Goal: Information Seeking & Learning: Learn about a topic

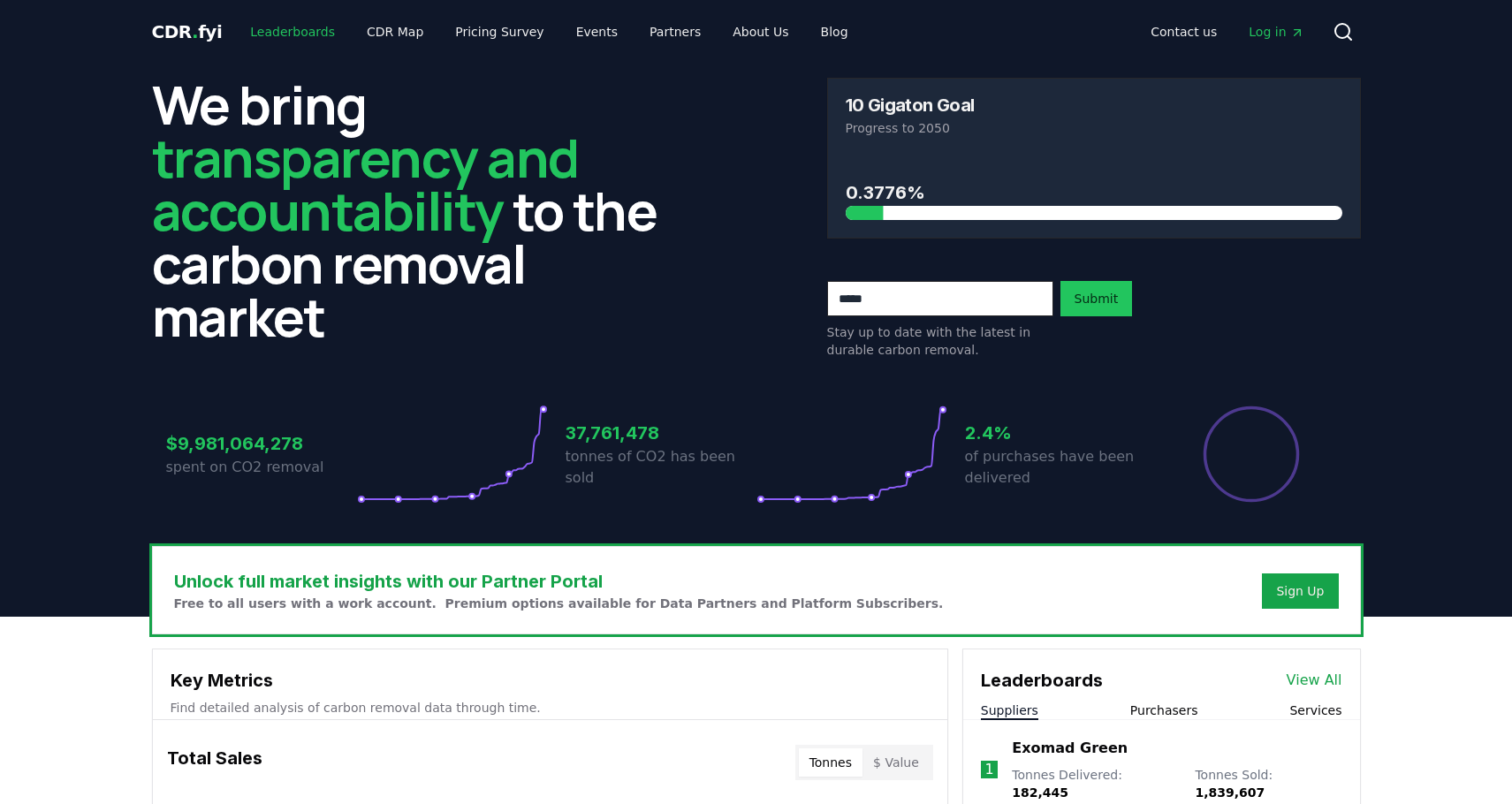
click at [273, 28] on link "Leaderboards" at bounding box center [292, 32] width 113 height 32
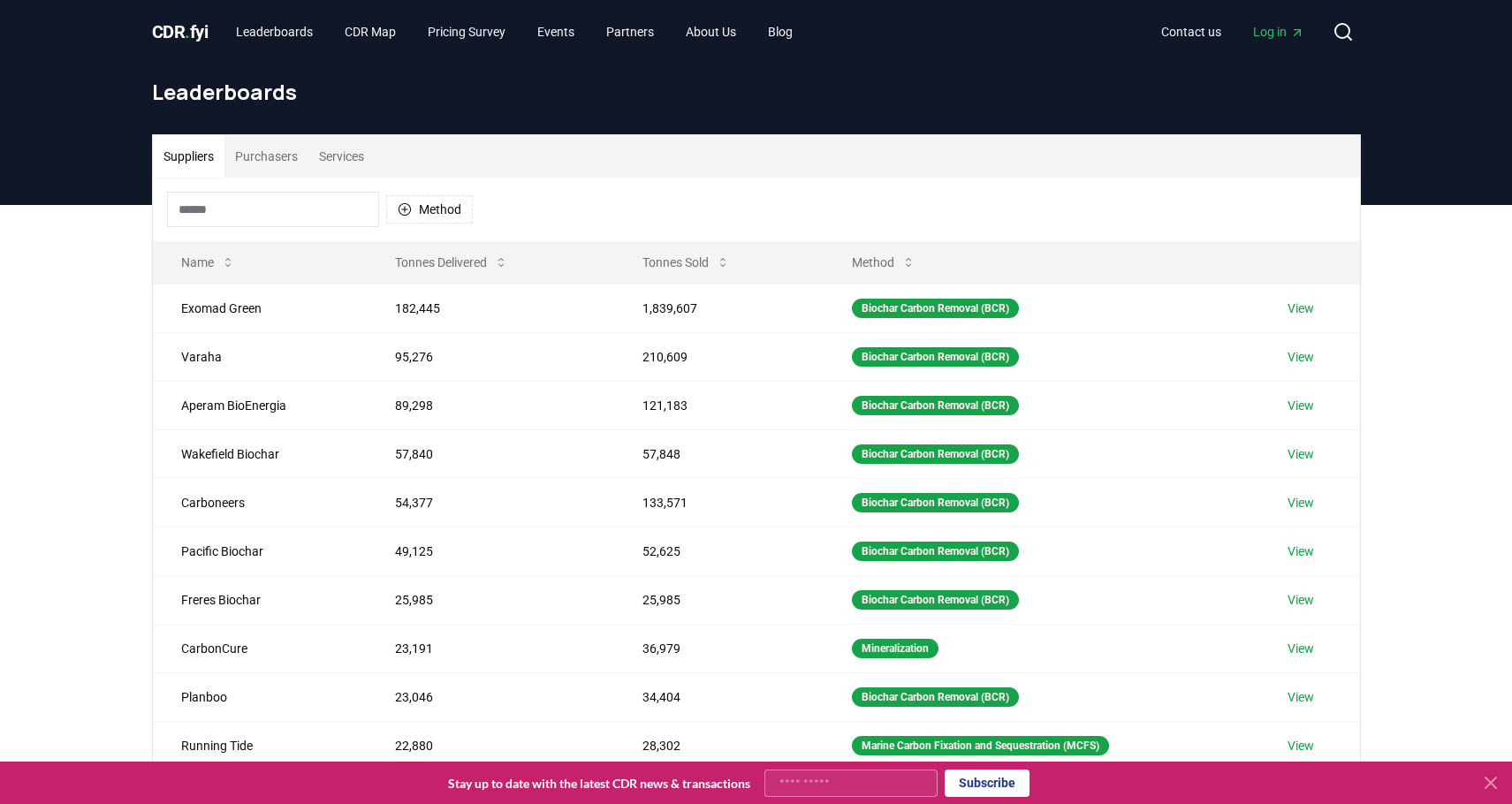
click at [1294, 36] on icon "Main" at bounding box center [1297, 33] width 6 height 6
click at [270, 211] on input at bounding box center [273, 210] width 212 height 36
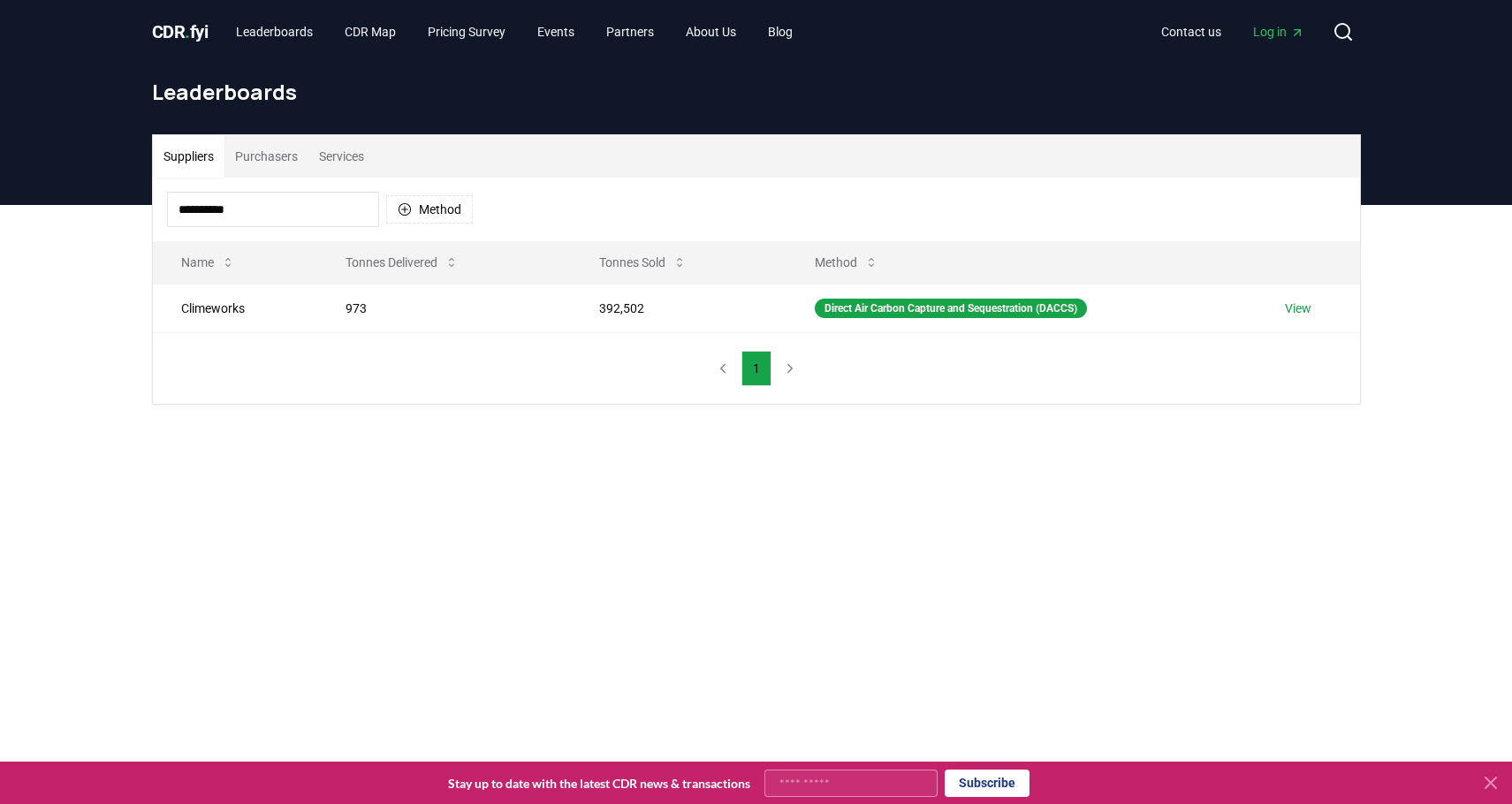
drag, startPoint x: 252, startPoint y: 211, endPoint x: -96, endPoint y: 198, distance: 348.2
click at [0, 198] on html "**********" at bounding box center [756, 633] width 1512 height 1268
drag, startPoint x: 318, startPoint y: 204, endPoint x: -66, endPoint y: 229, distance: 384.8
click at [0, 229] on html "CDR . fyi Leaderboards CDR Map Pricing Survey Events Partners About Us Blog Con…" at bounding box center [756, 633] width 1512 height 1268
type input "*"
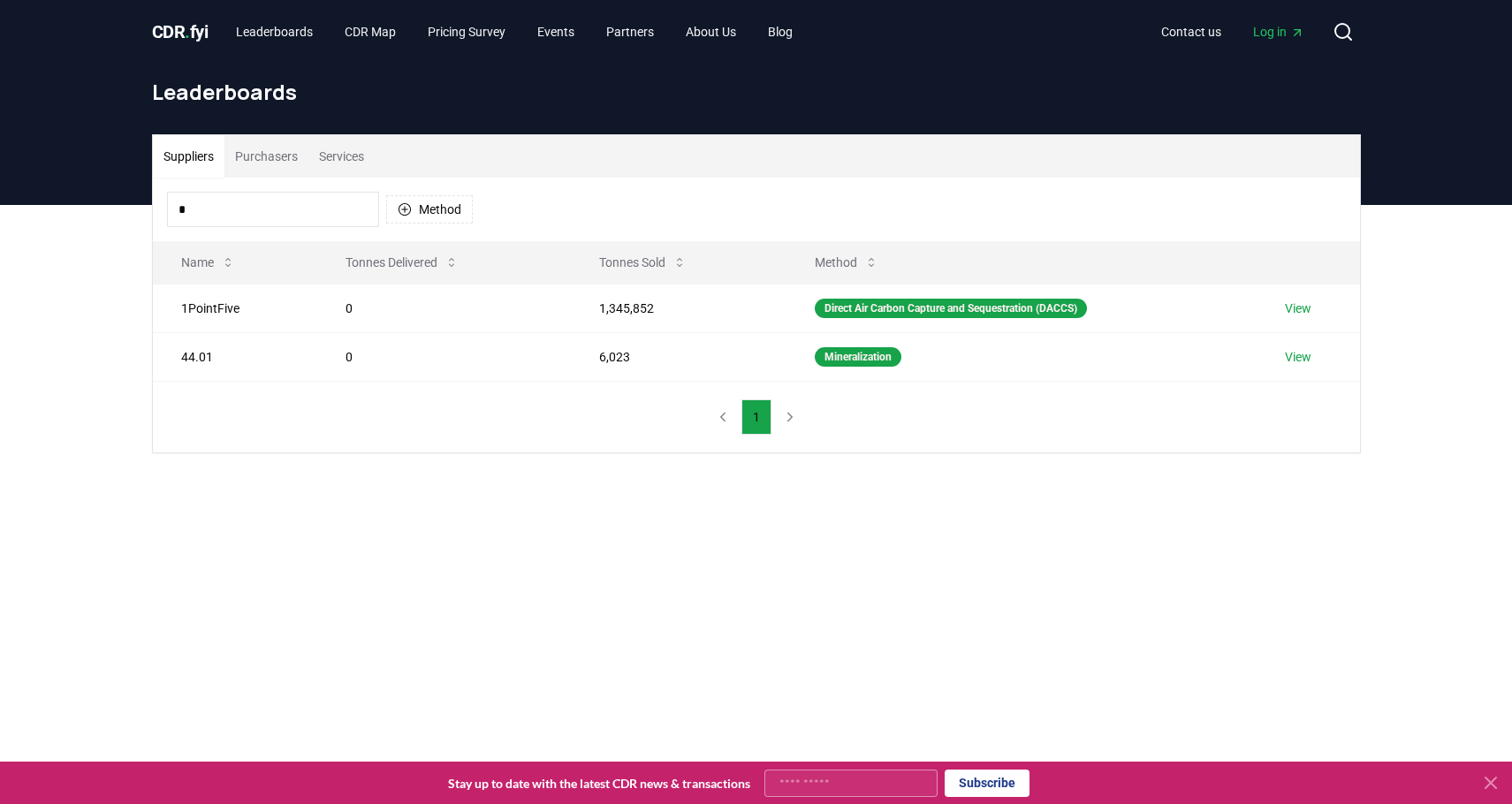
click at [1301, 312] on link "View" at bounding box center [1299, 308] width 27 height 18
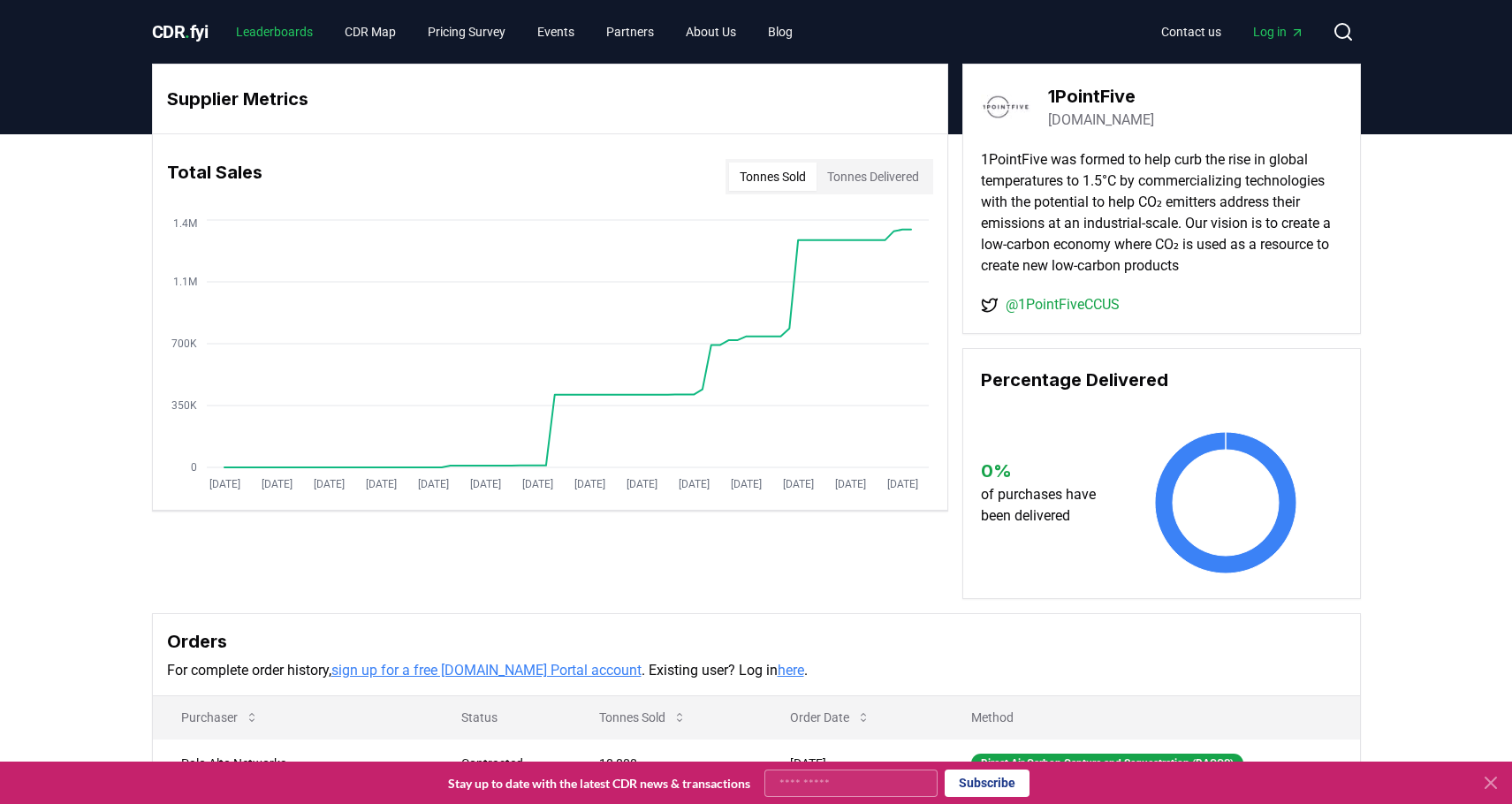
click at [291, 30] on link "Leaderboards" at bounding box center [275, 32] width 105 height 32
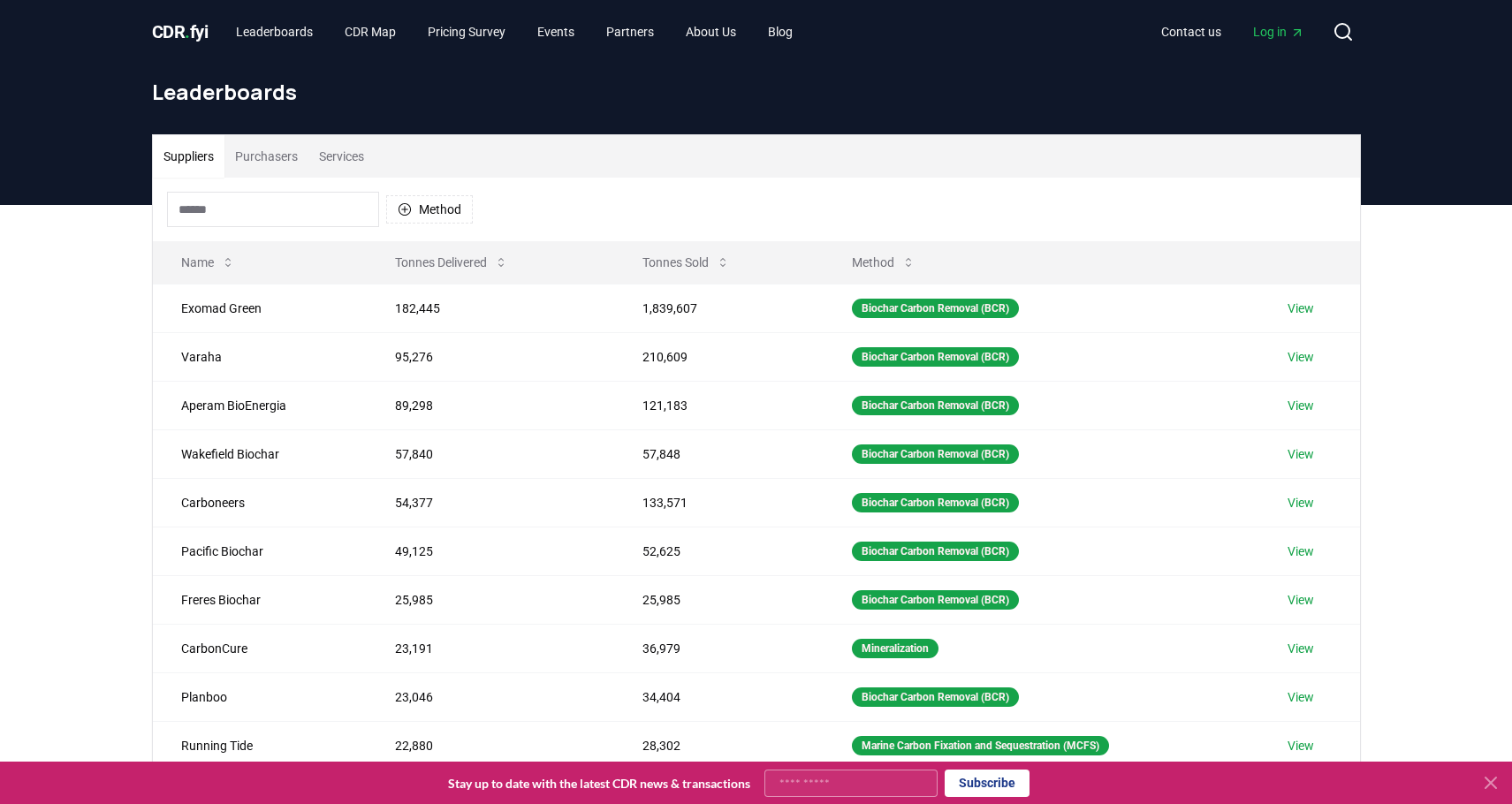
click at [275, 159] on button "Purchasers" at bounding box center [267, 156] width 84 height 43
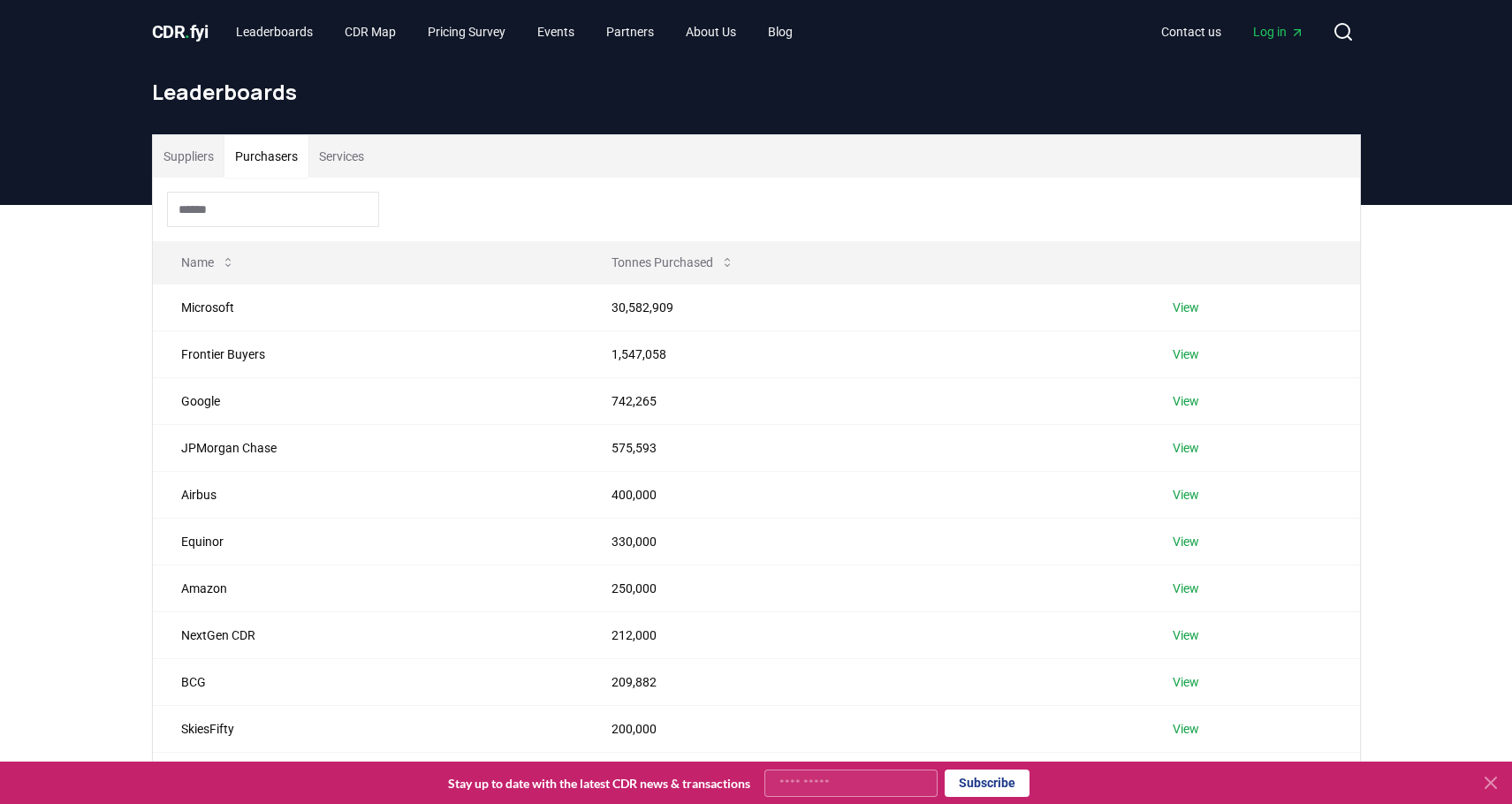
click at [179, 171] on button "Suppliers" at bounding box center [188, 156] width 72 height 43
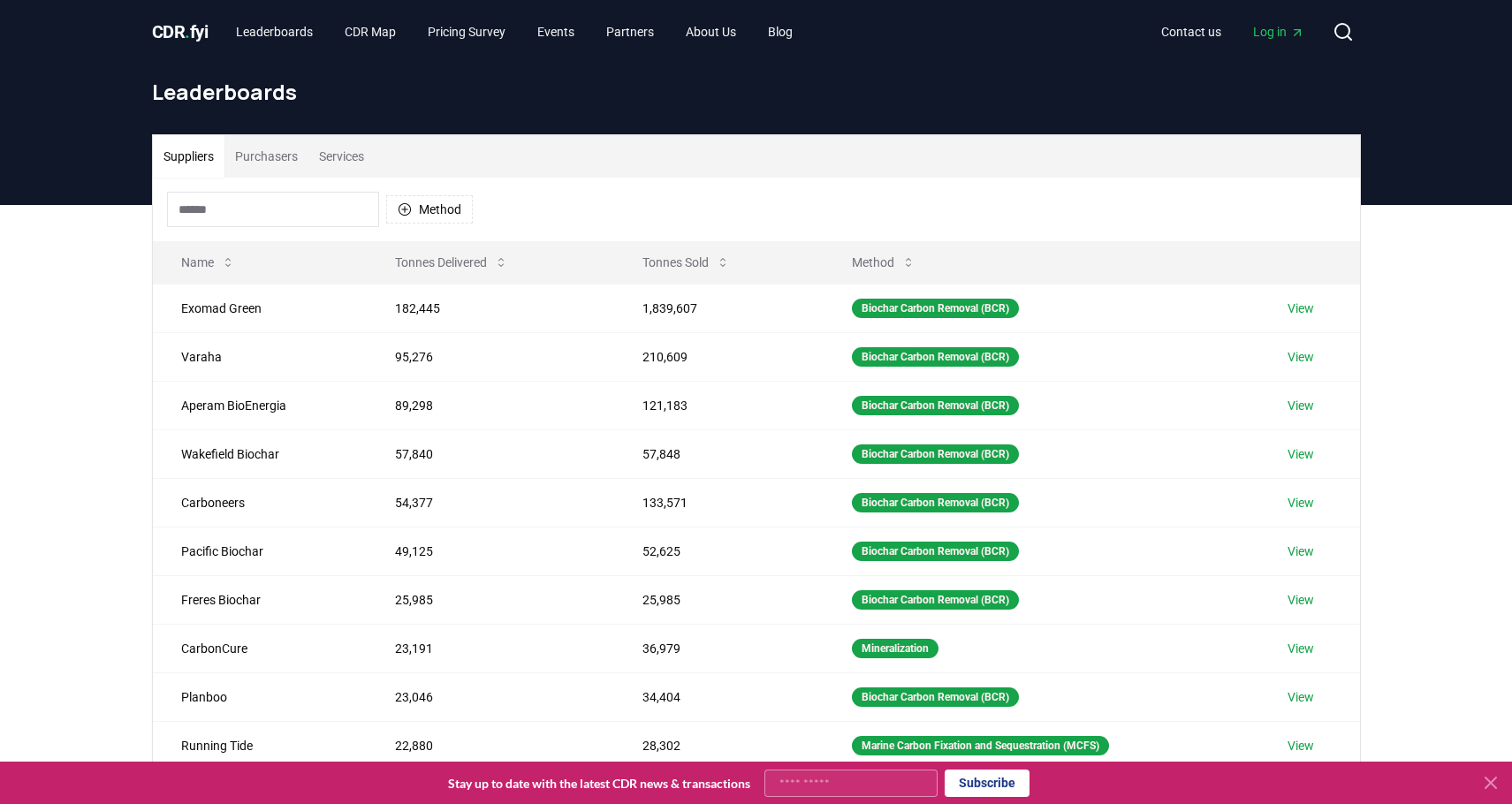
click at [479, 266] on button "Tonnes Delivered" at bounding box center [451, 263] width 141 height 36
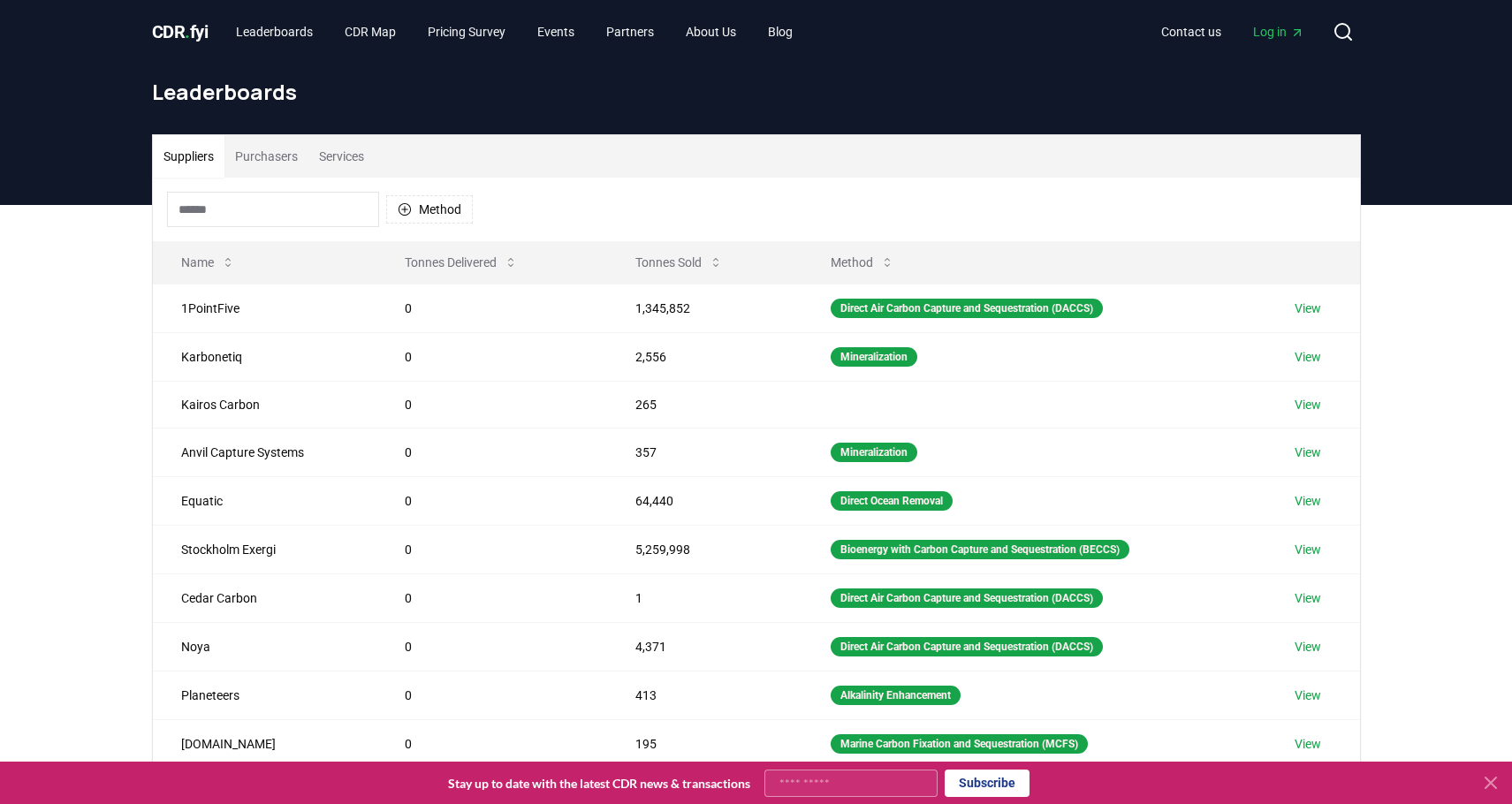
click at [489, 266] on button "Tonnes Delivered" at bounding box center [461, 263] width 141 height 36
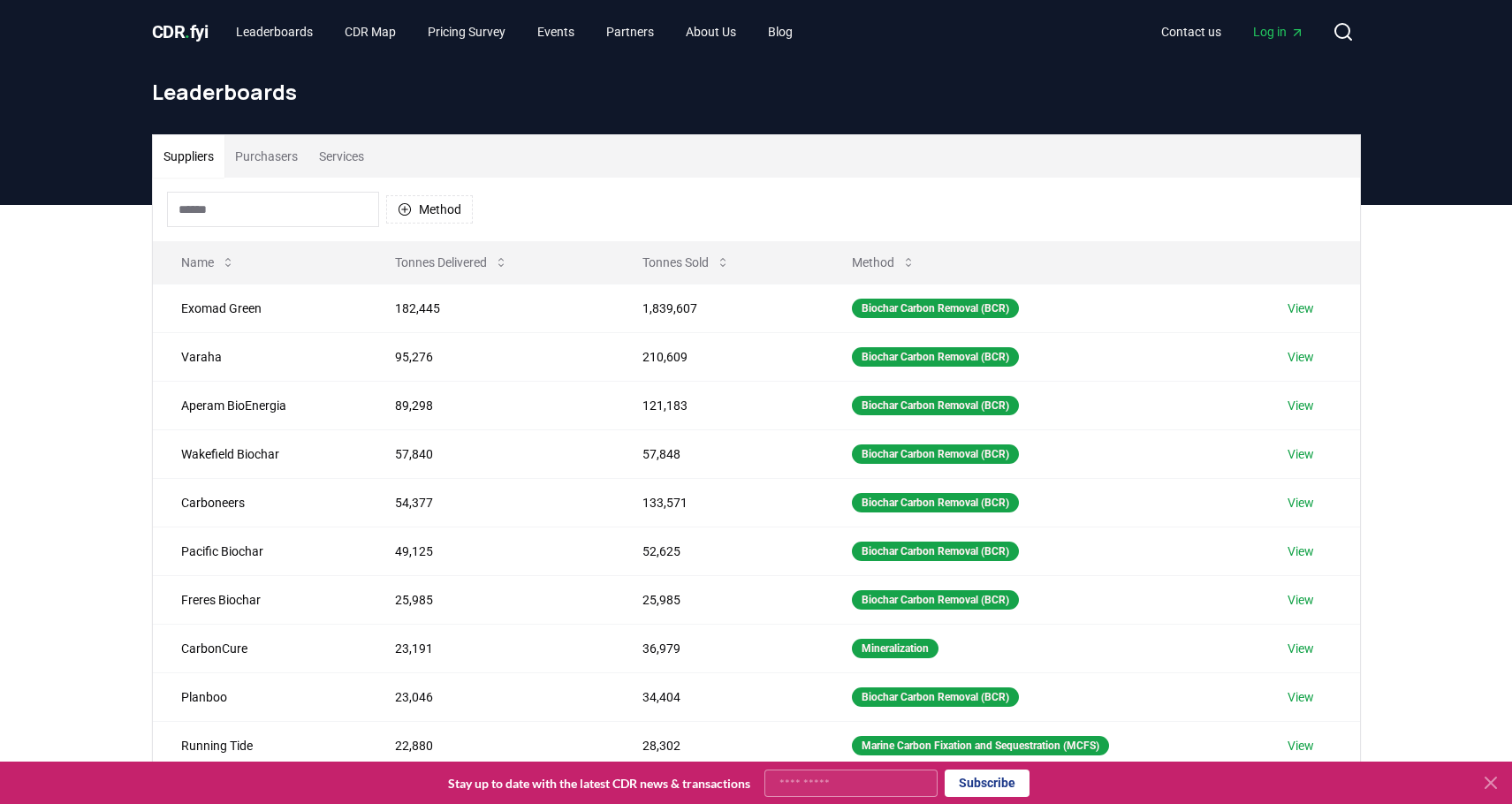
click at [457, 211] on button "Method" at bounding box center [430, 210] width 87 height 28
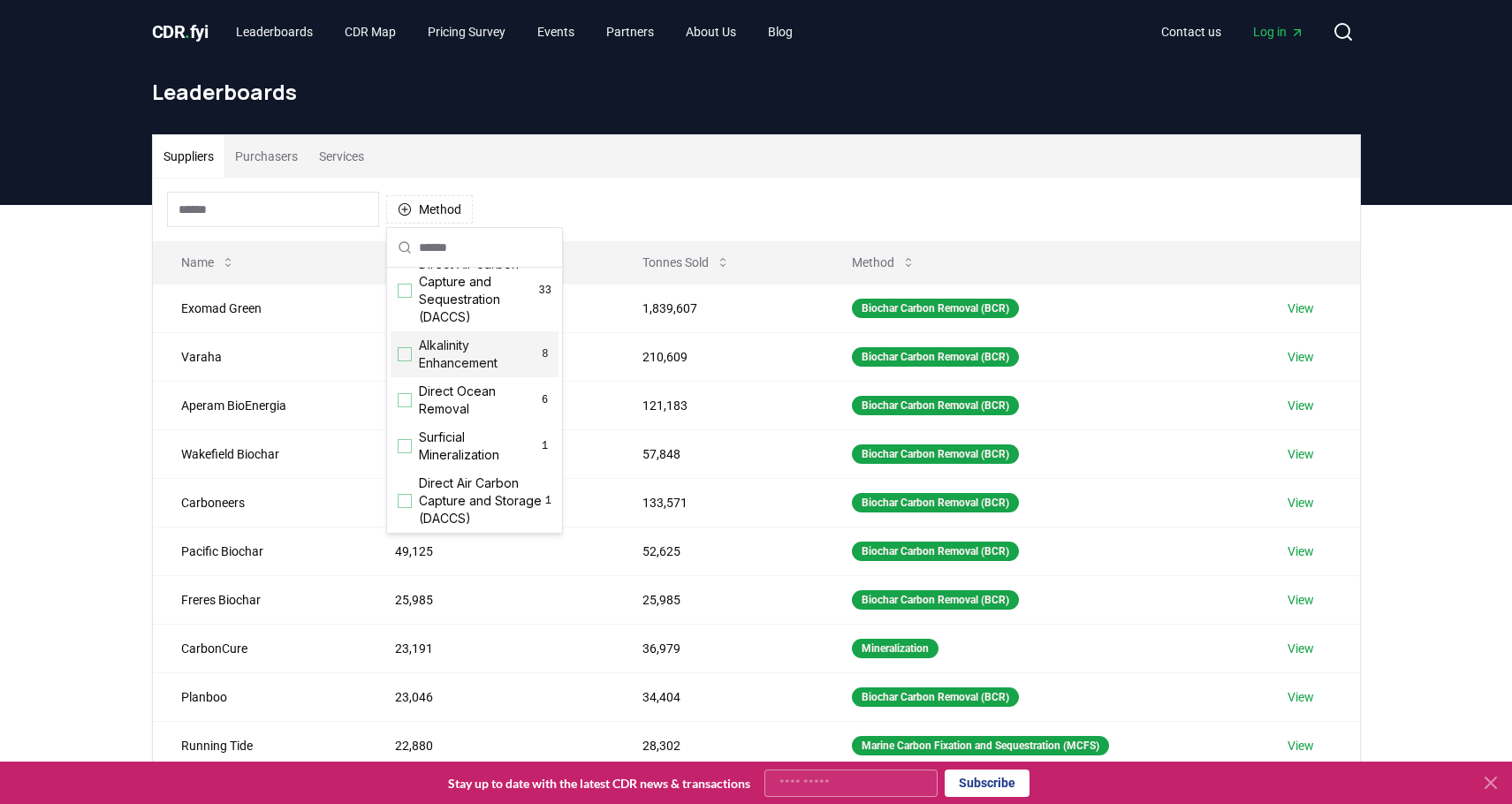
scroll to position [354, 0]
click at [402, 386] on div "Suggestions" at bounding box center [405, 379] width 14 height 14
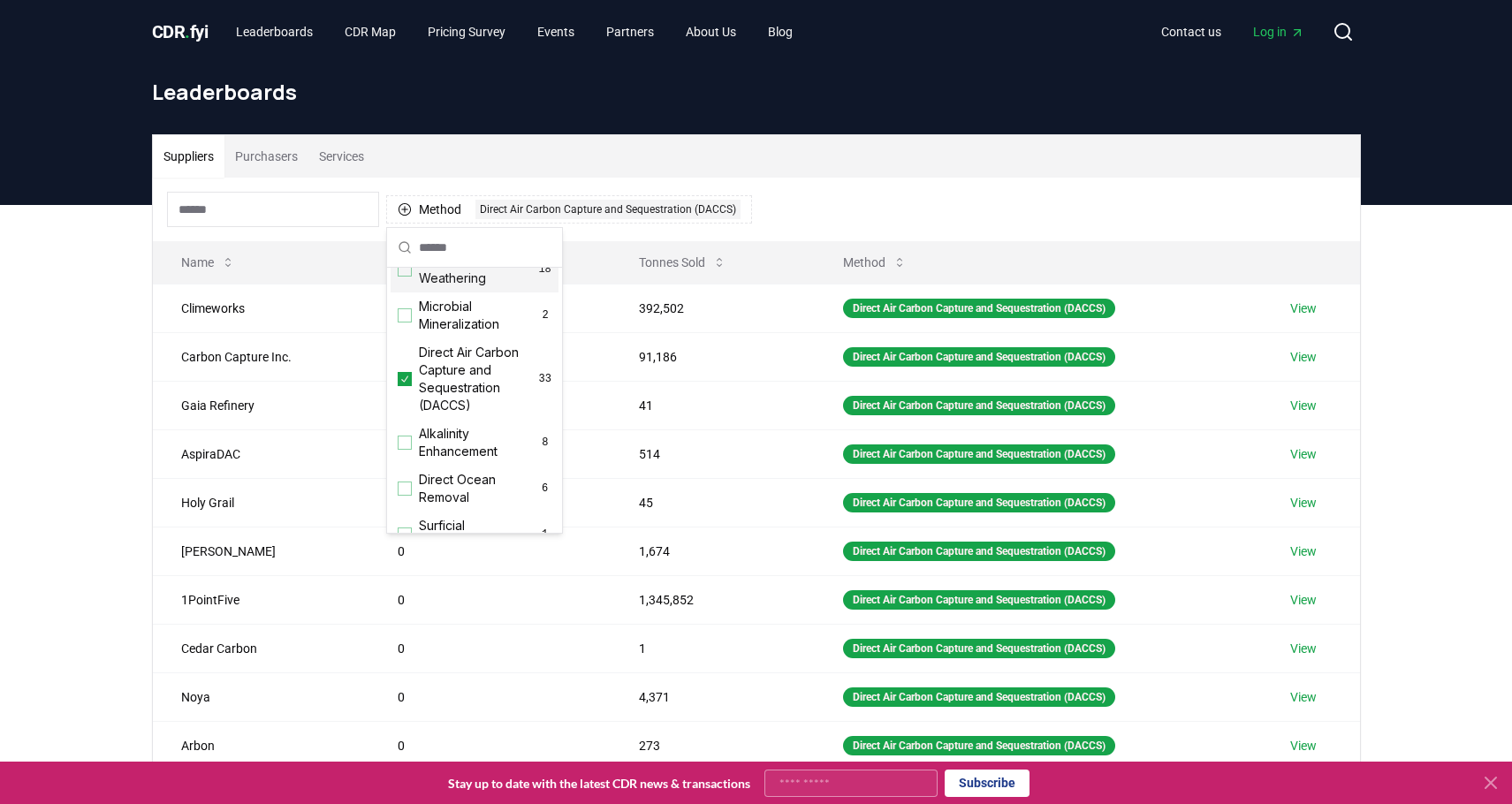
click at [1002, 56] on div "CDR . fyi Leaderboards CDR Map Pricing Survey Events Partners About Us Blog Con…" at bounding box center [756, 32] width 1209 height 64
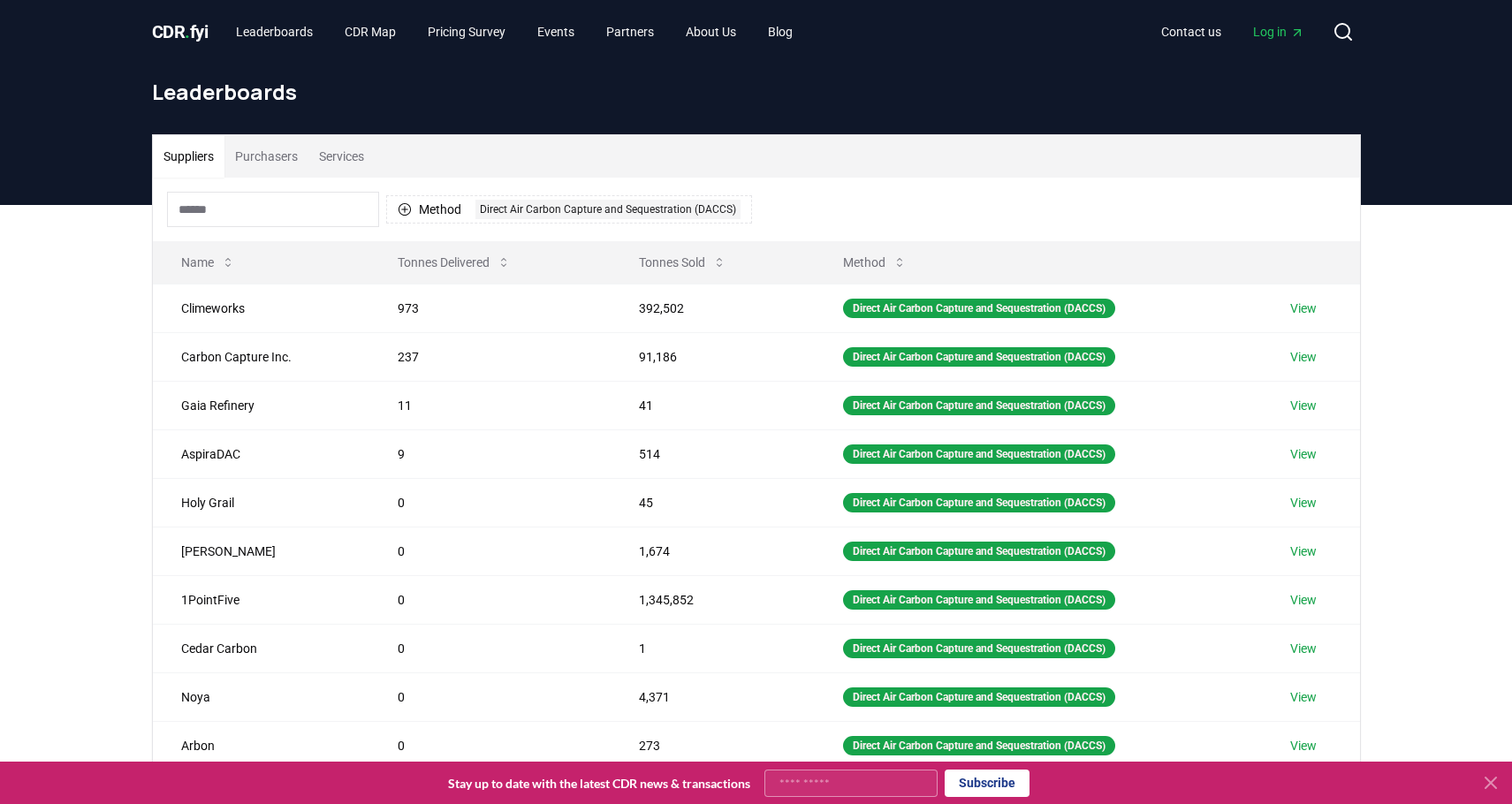
click at [1301, 357] on link "View" at bounding box center [1304, 357] width 27 height 18
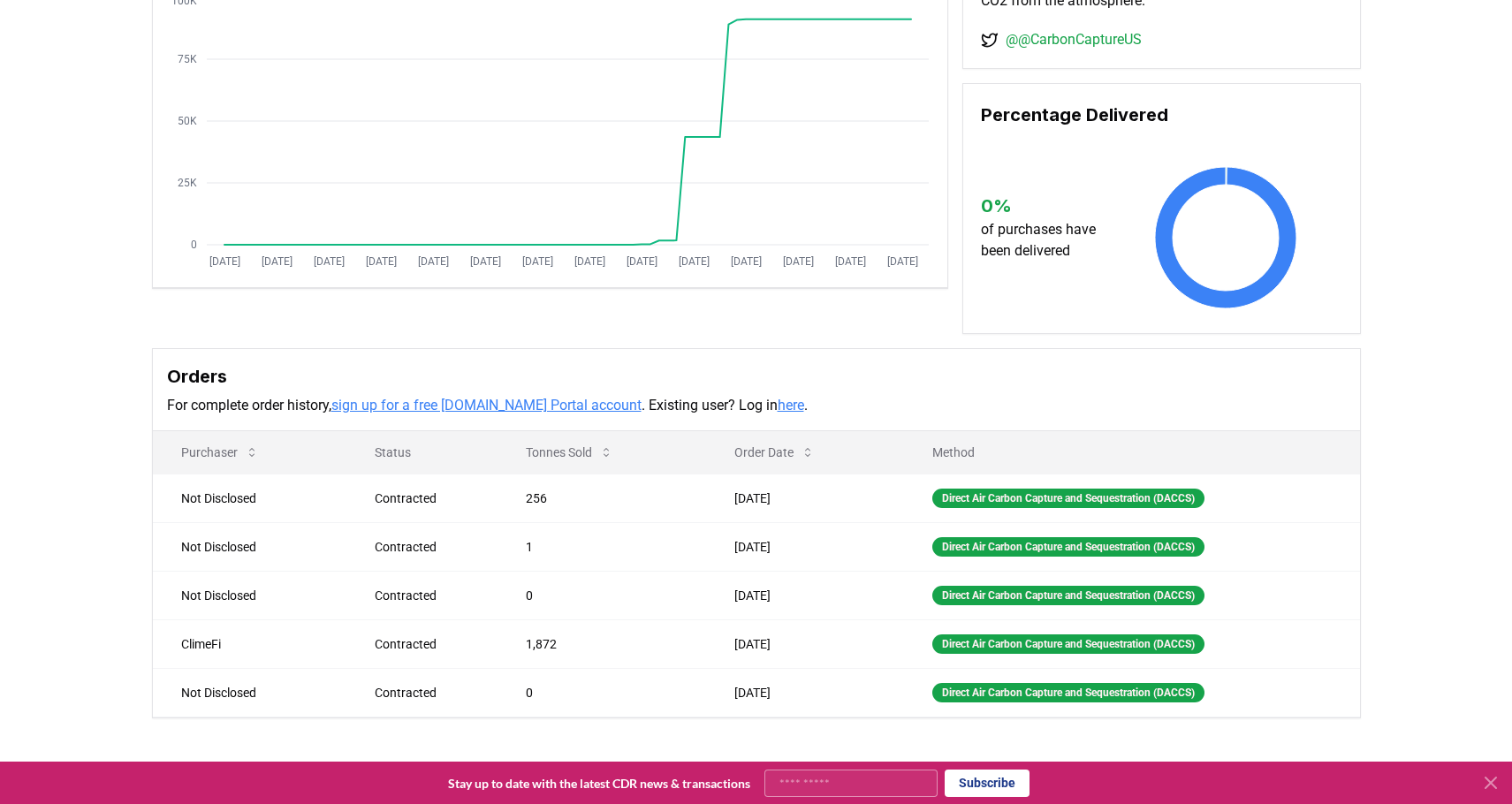
scroll to position [265, 0]
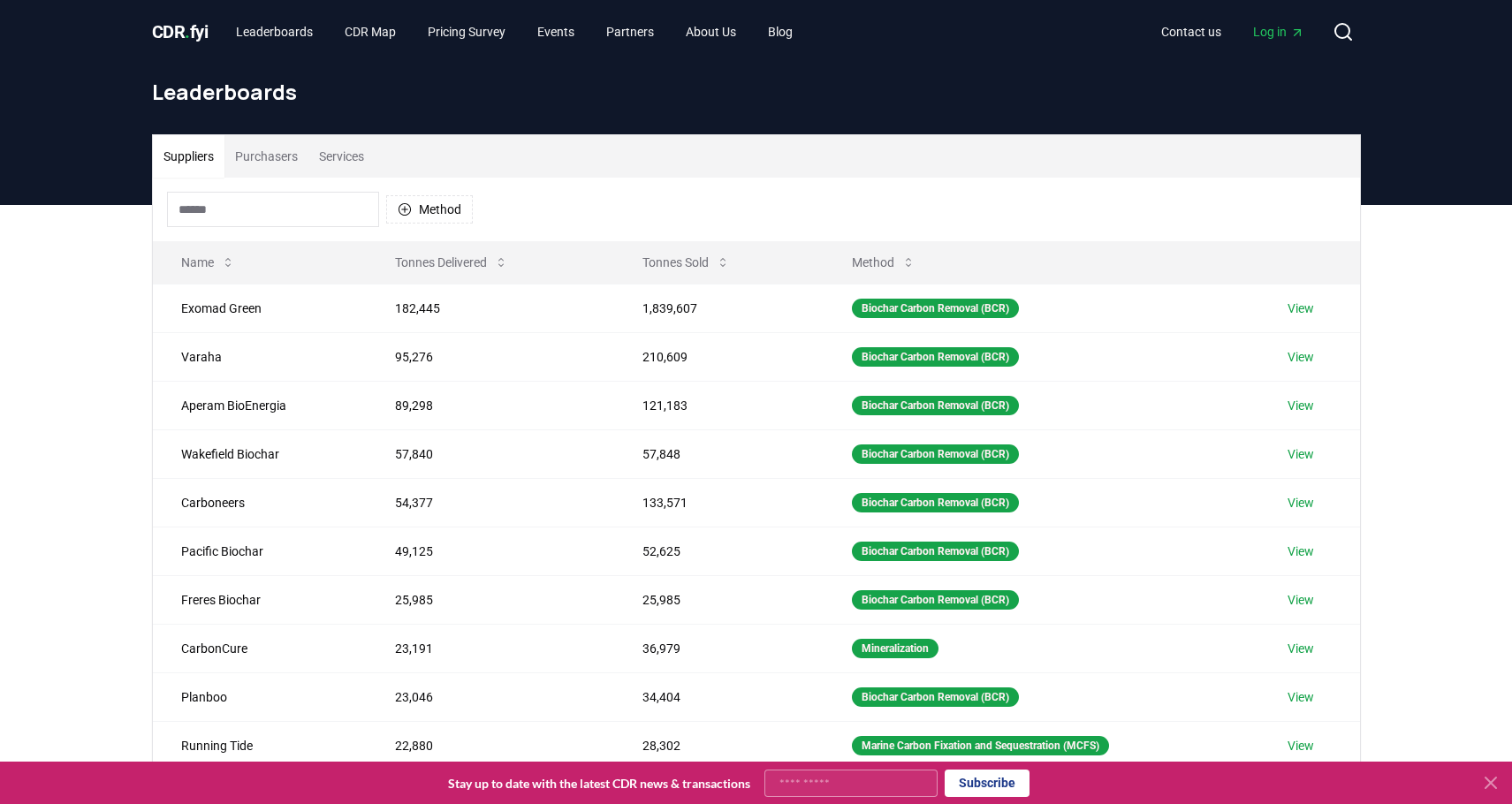
click at [467, 206] on button "Method" at bounding box center [430, 210] width 87 height 28
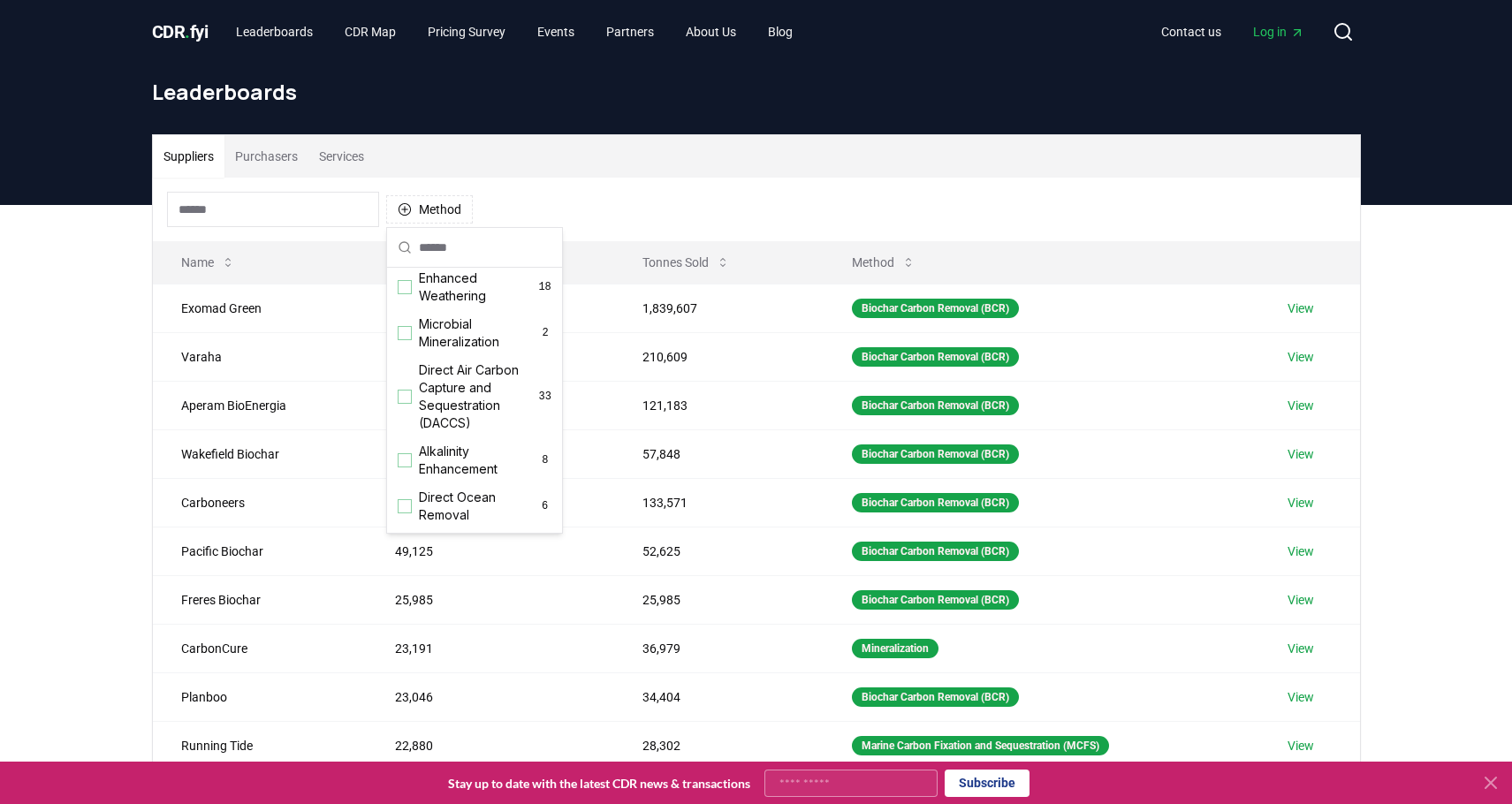
scroll to position [354, 0]
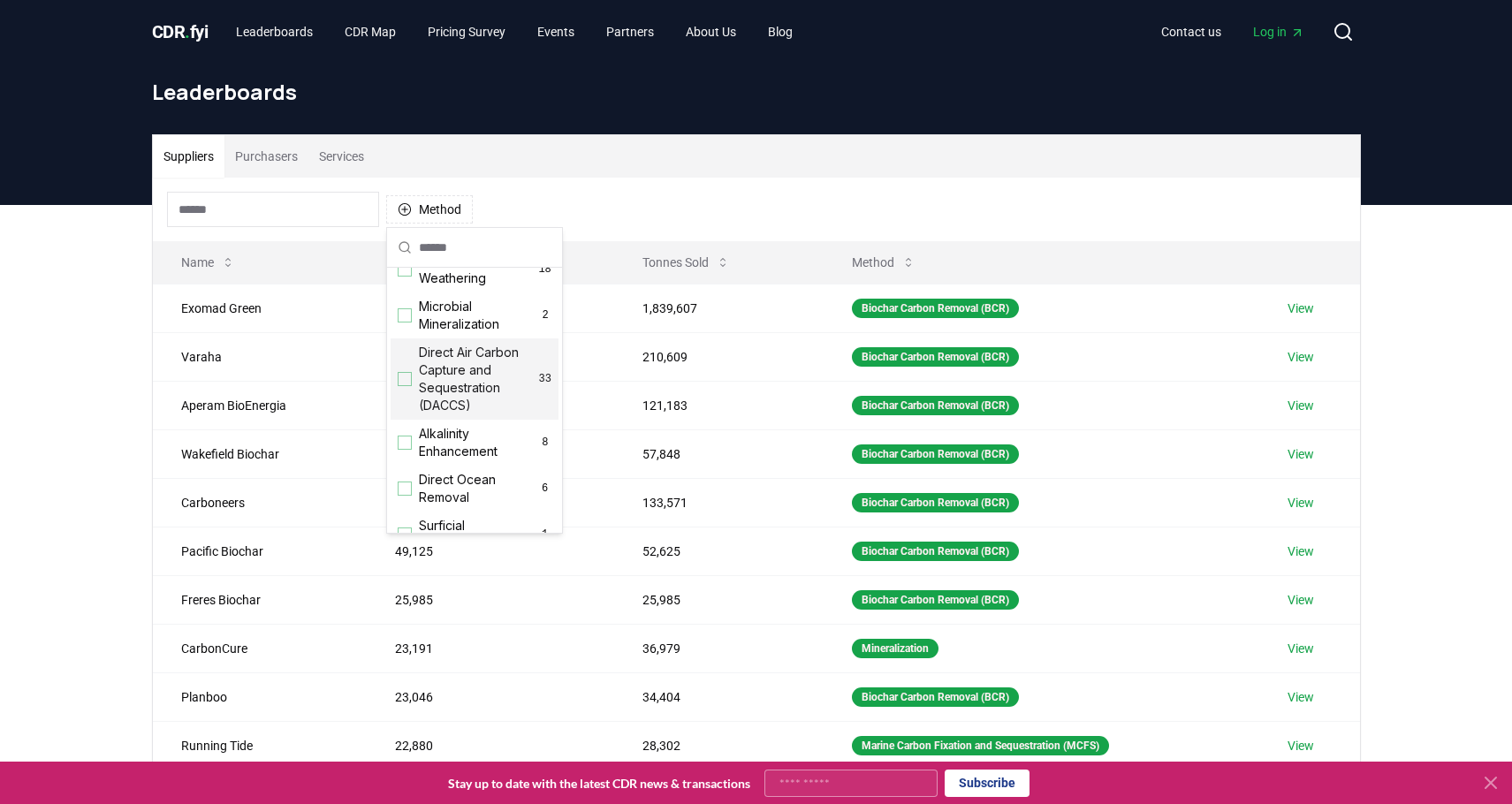
click at [468, 415] on span "Direct Air Carbon Capture and Sequestration (DACCS)" at bounding box center [479, 379] width 120 height 71
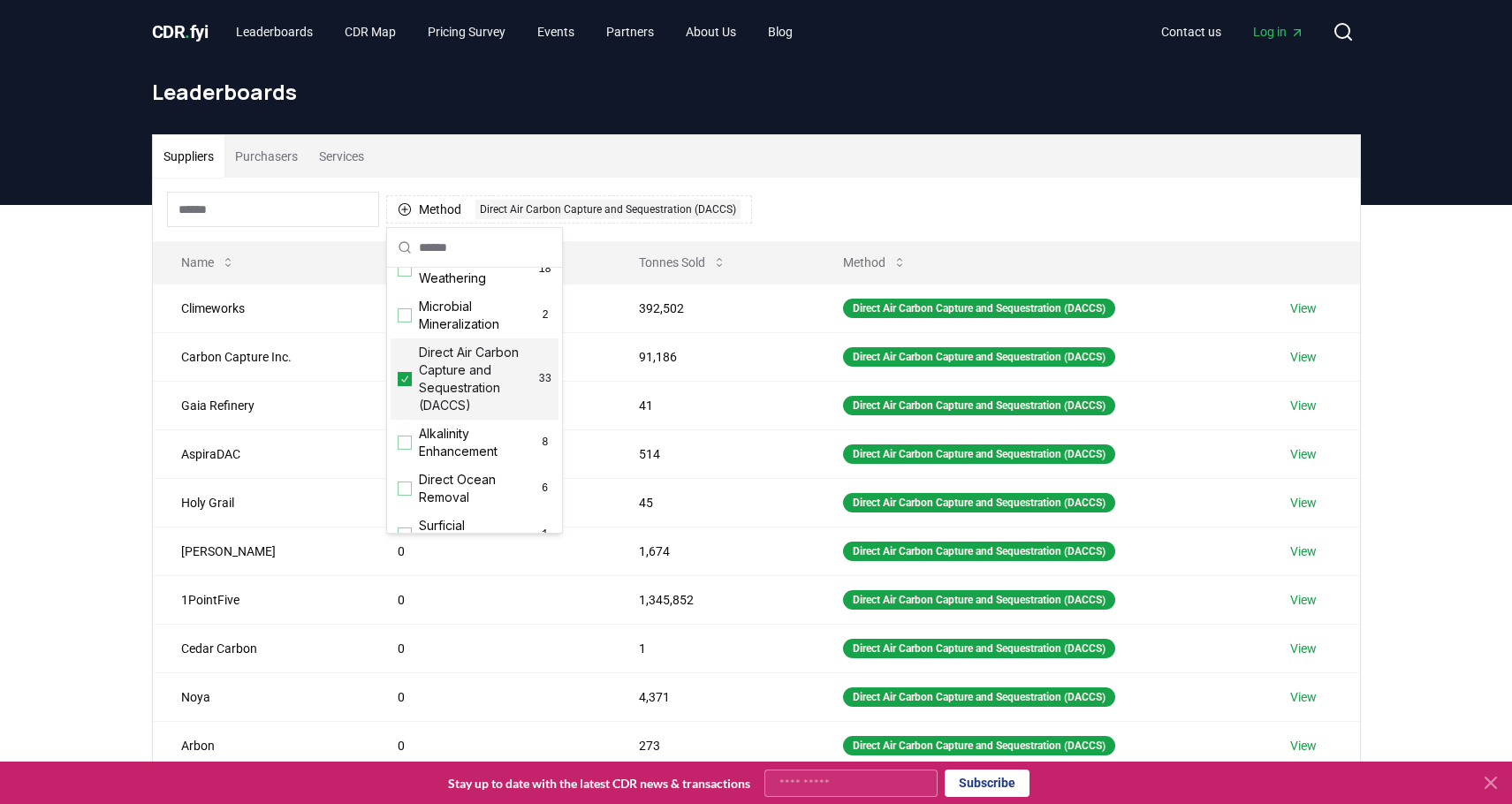
click at [1054, 107] on div "Leaderboards" at bounding box center [756, 100] width 1237 height 71
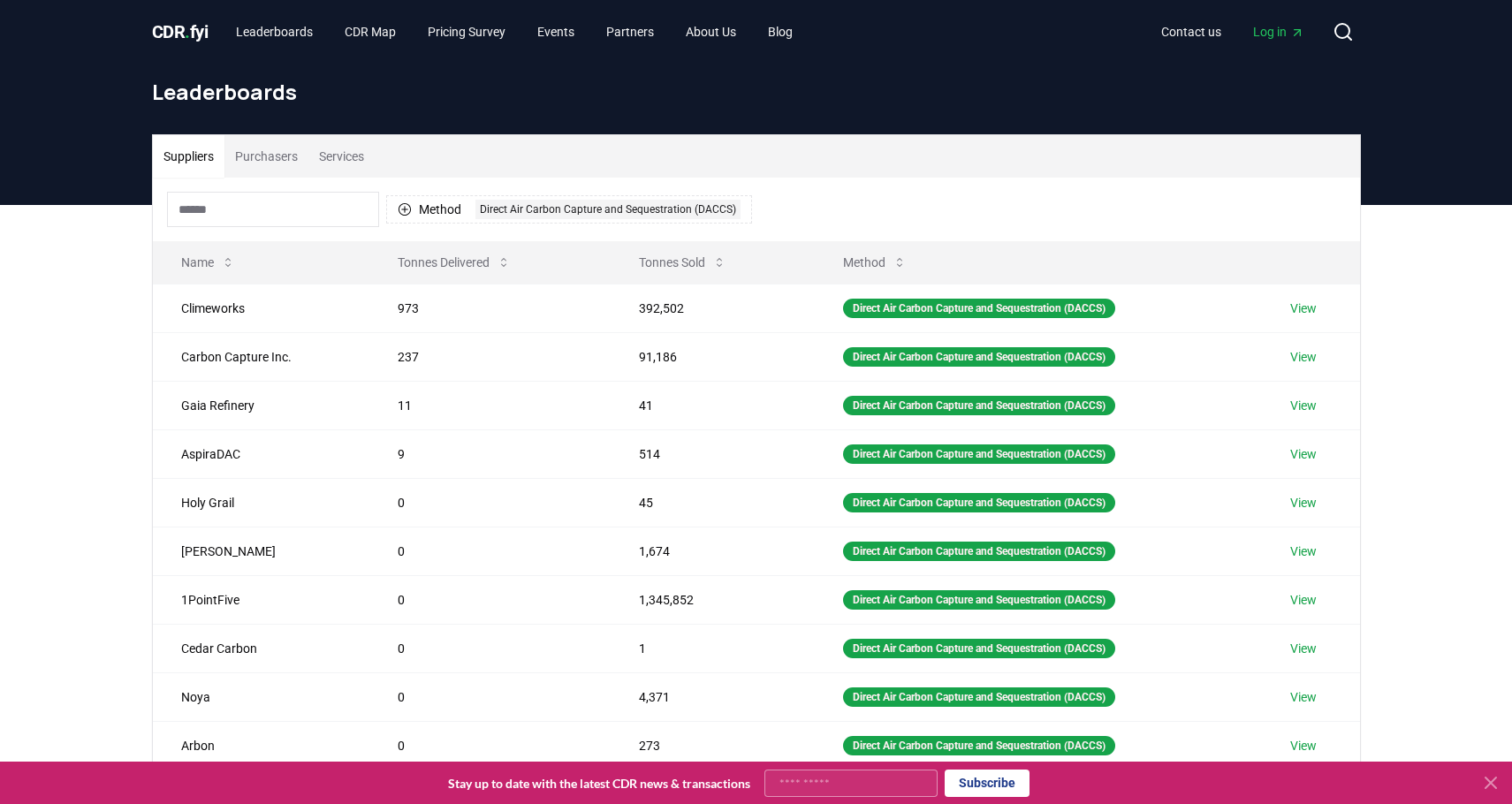
click at [679, 258] on button "Tonnes Sold" at bounding box center [682, 263] width 115 height 36
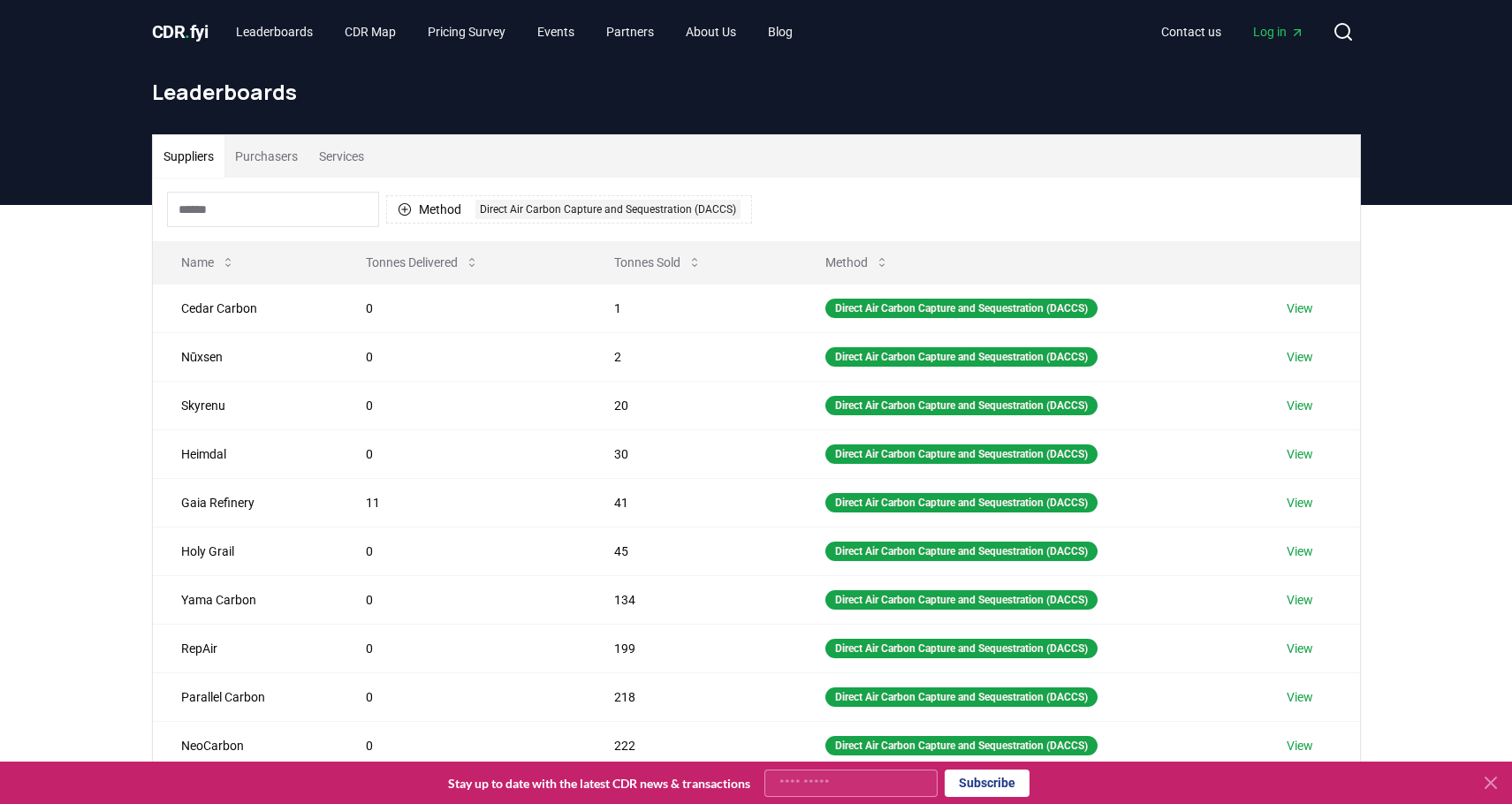
click at [658, 266] on button "Tonnes Sold" at bounding box center [658, 263] width 115 height 36
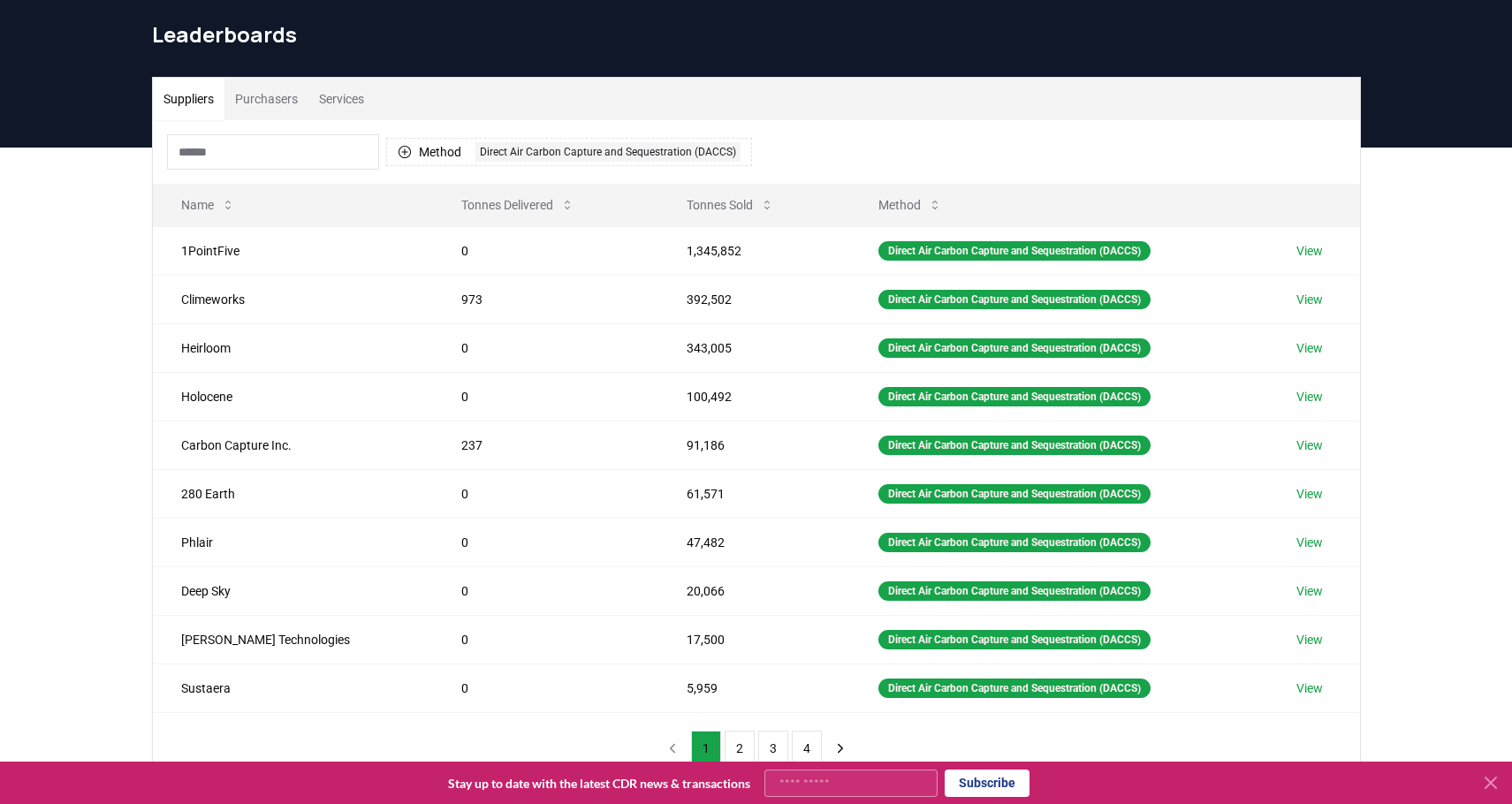
scroll to position [88, 0]
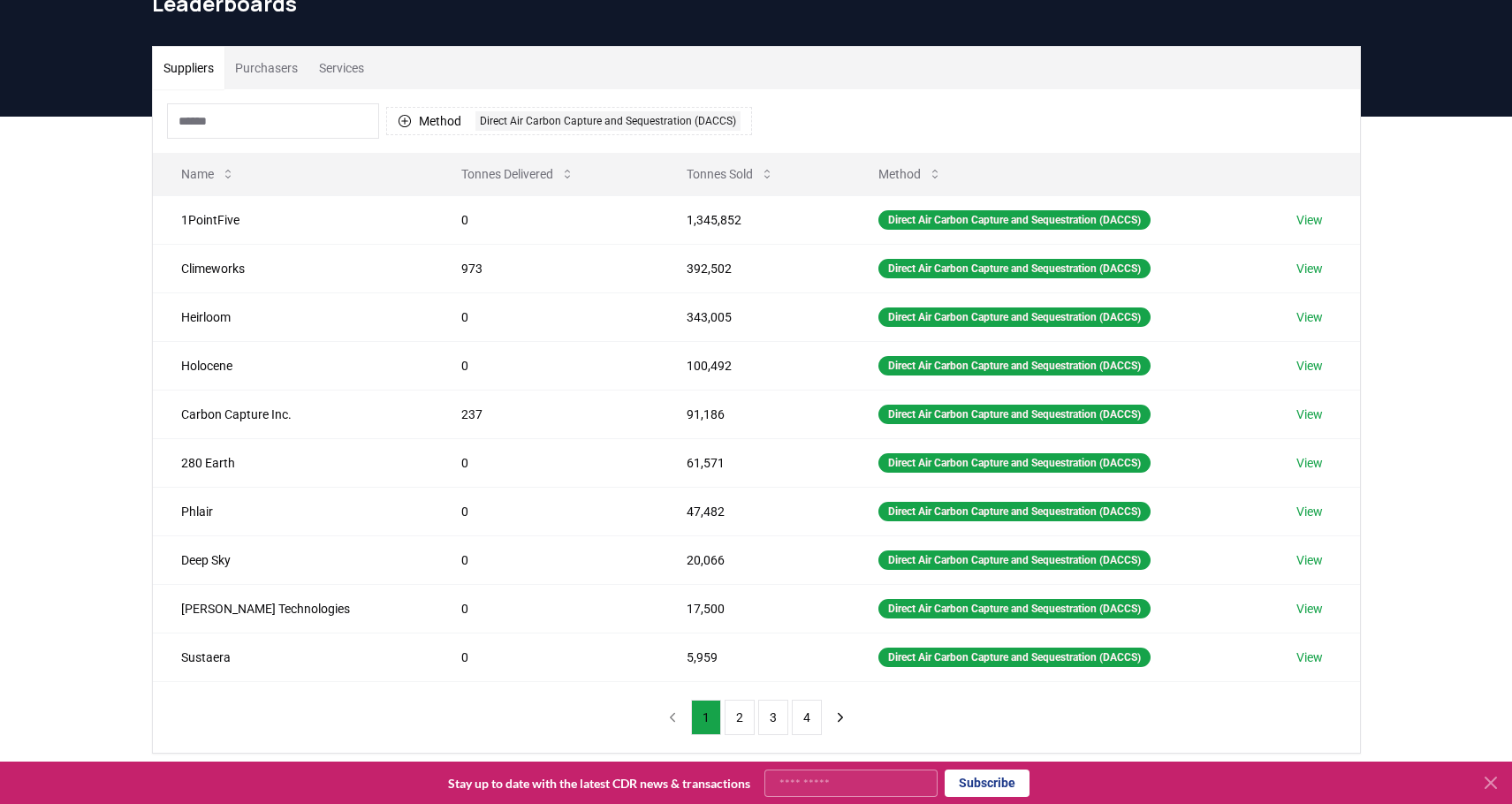
click at [408, 119] on icon "button" at bounding box center [405, 121] width 14 height 14
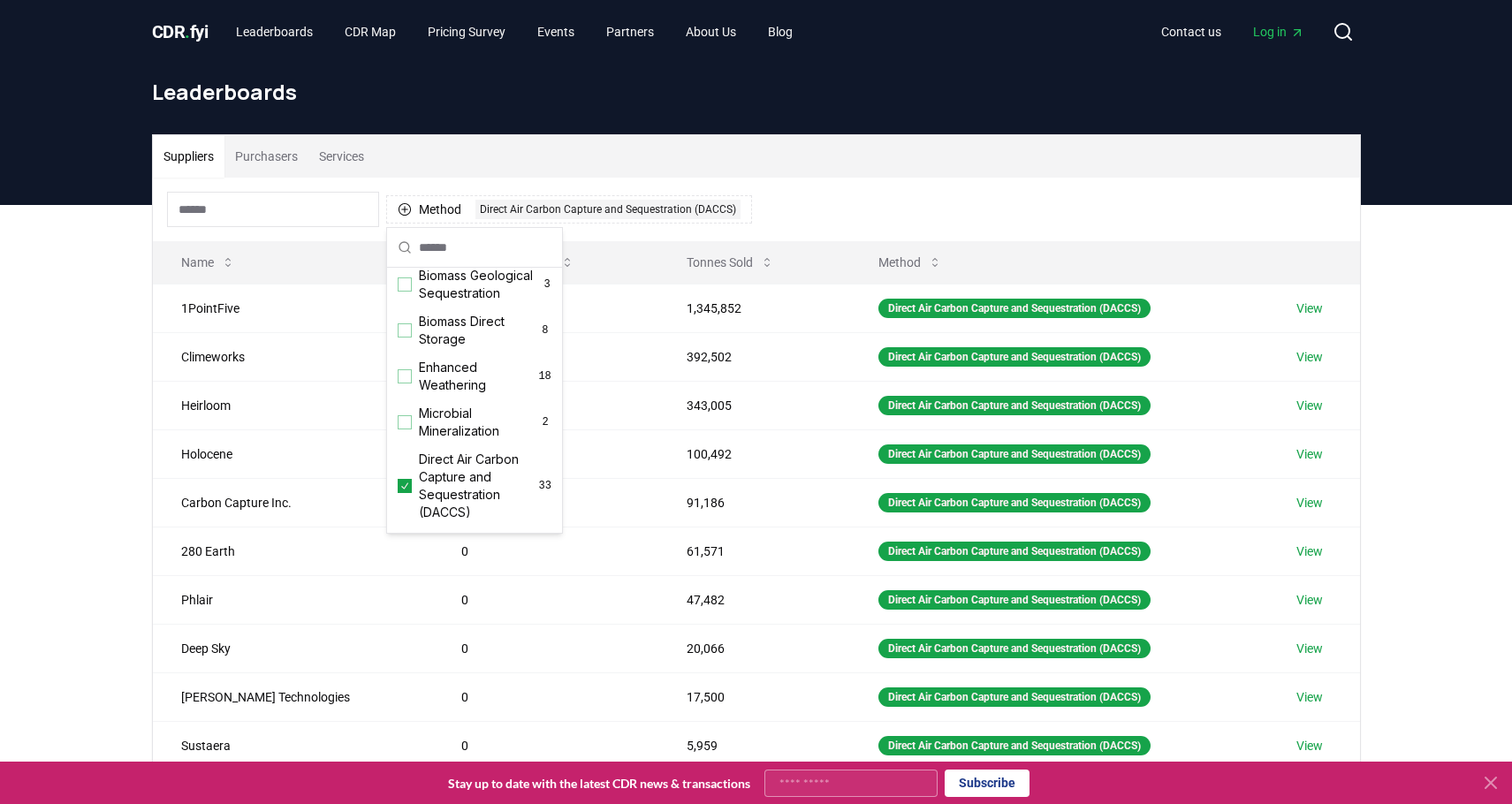
scroll to position [345, 0]
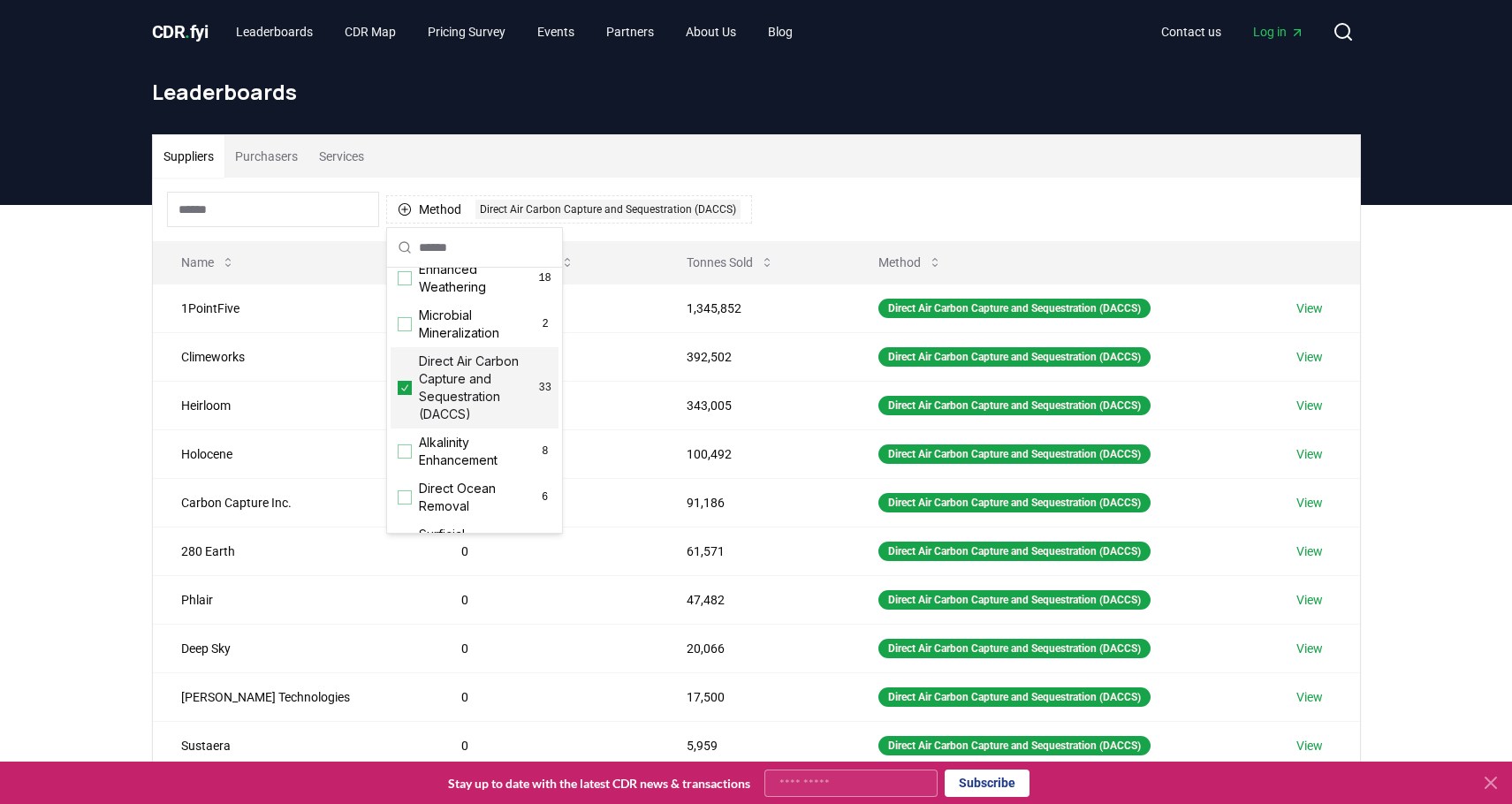
click at [407, 395] on icon "Suggestions" at bounding box center [405, 388] width 12 height 14
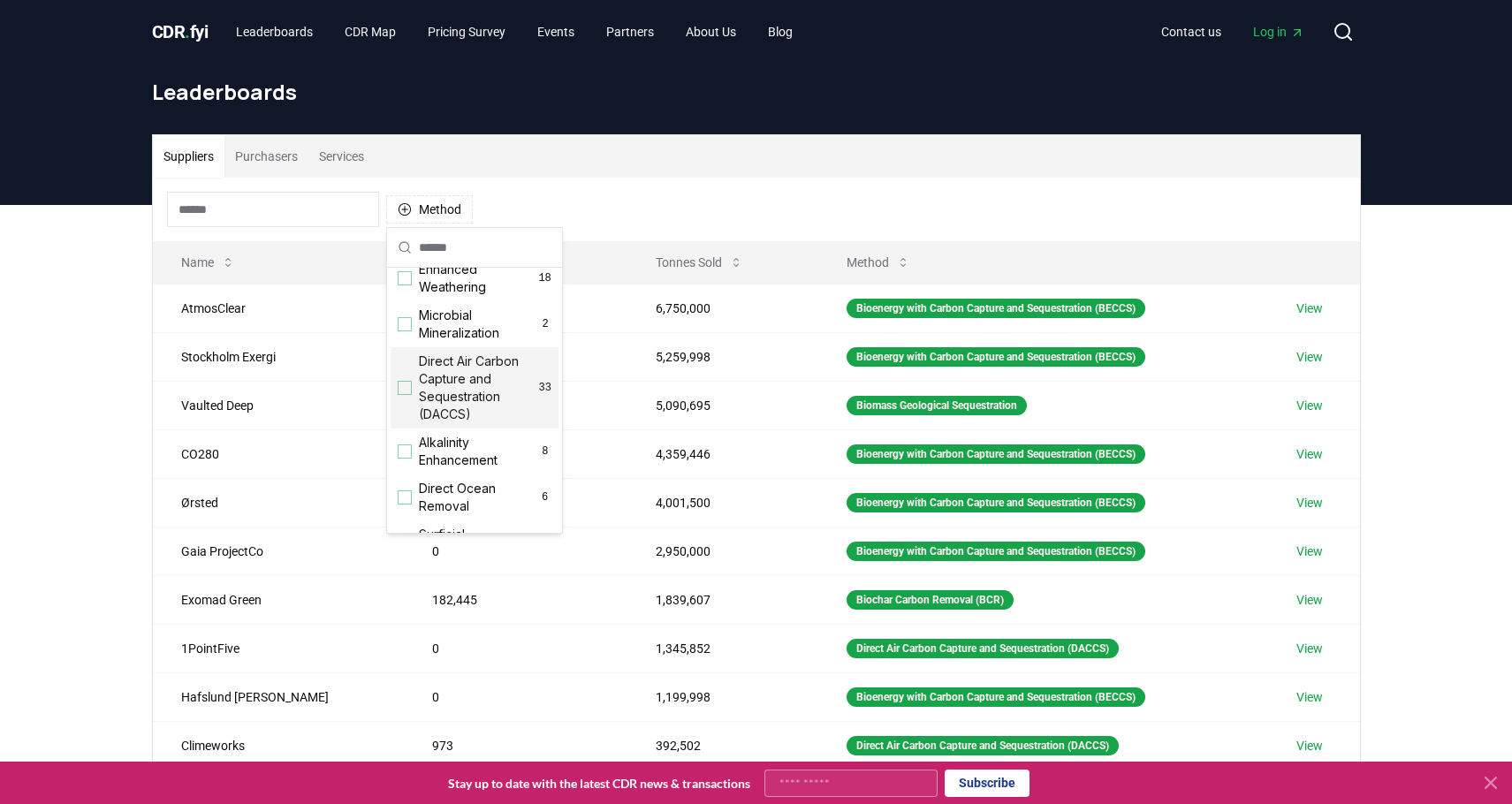
click at [784, 150] on div "Suppliers Purchasers Services" at bounding box center [756, 156] width 1207 height 43
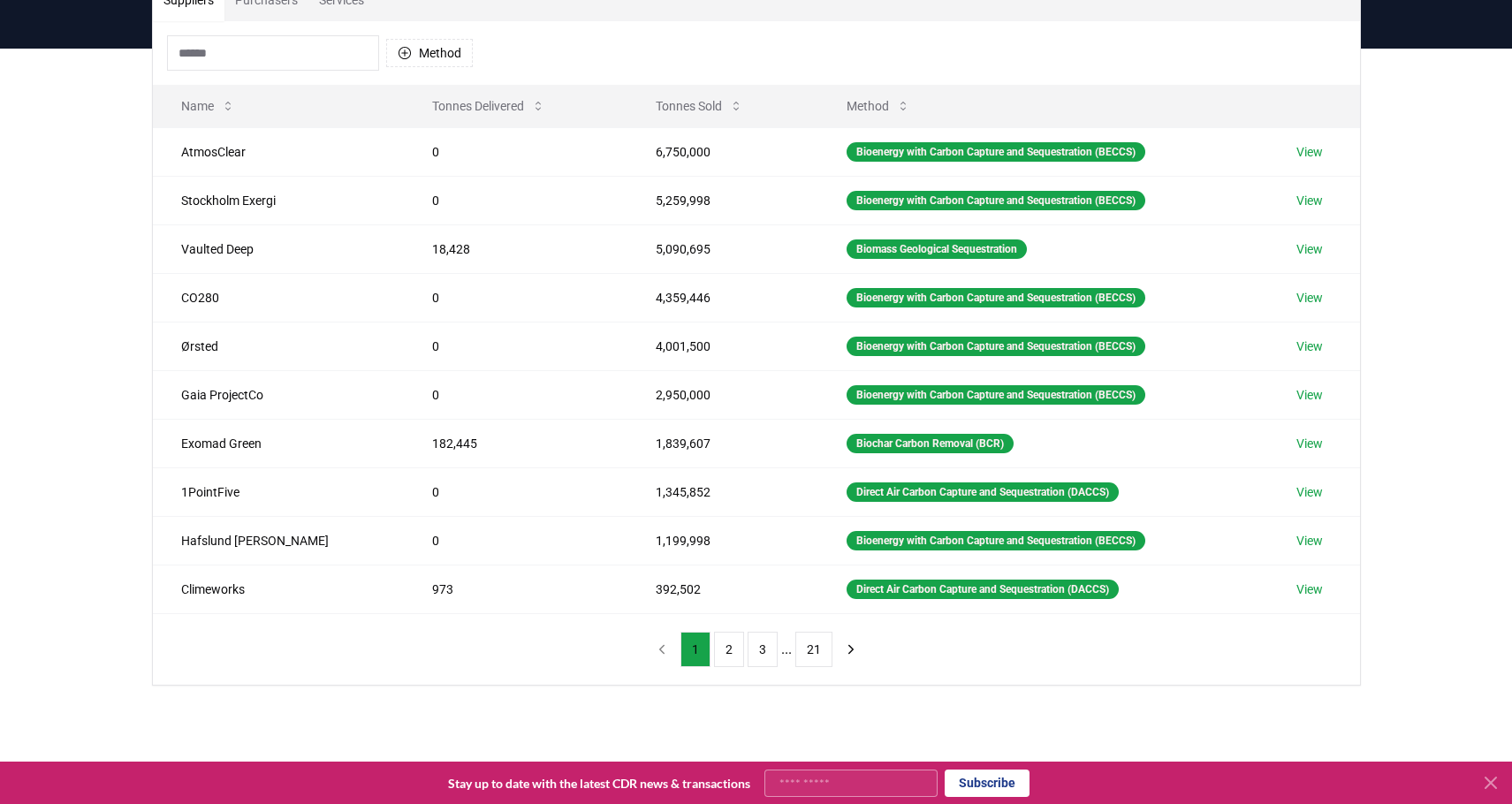
scroll to position [177, 0]
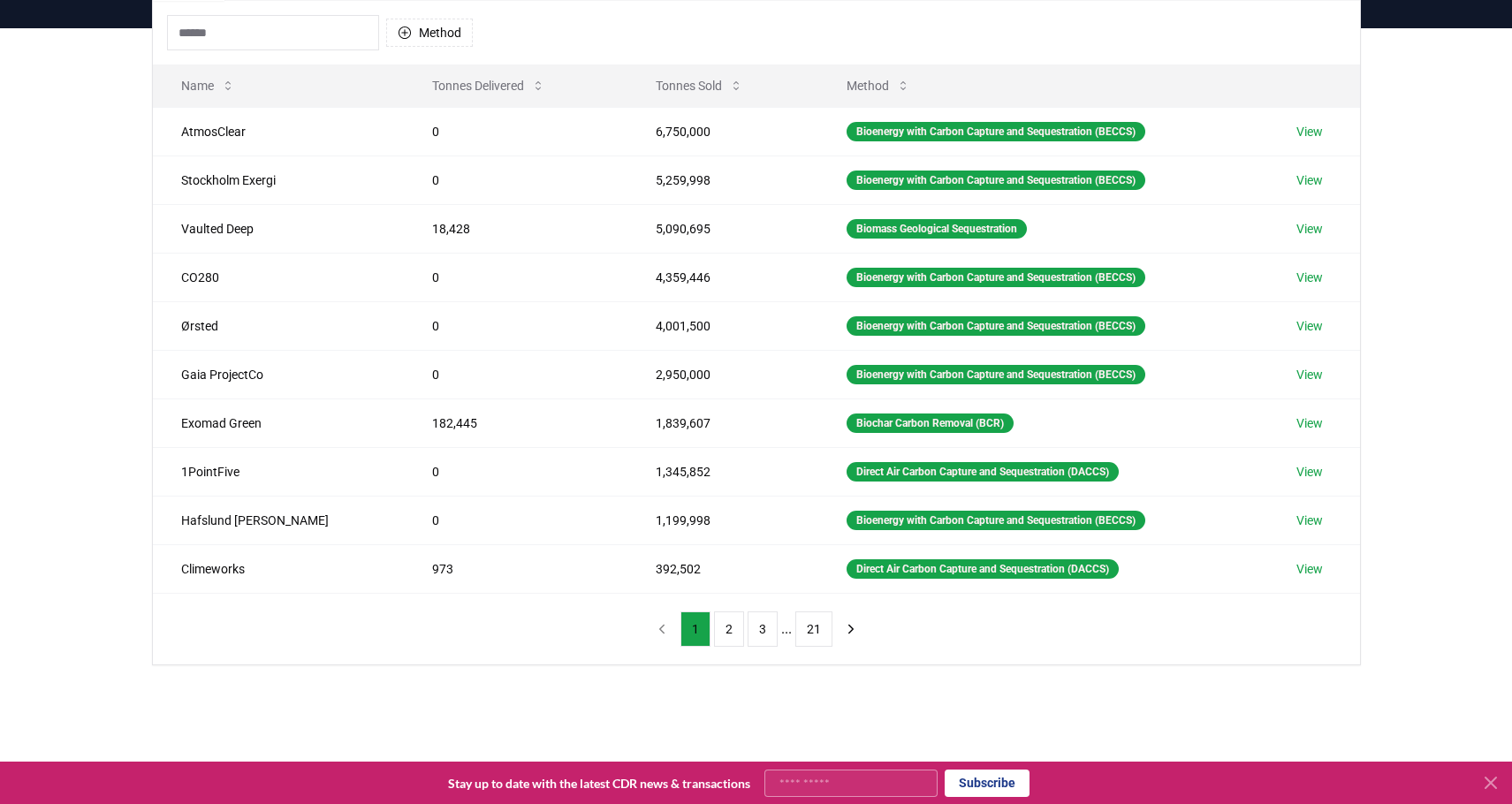
click at [1309, 134] on link "View" at bounding box center [1310, 131] width 27 height 18
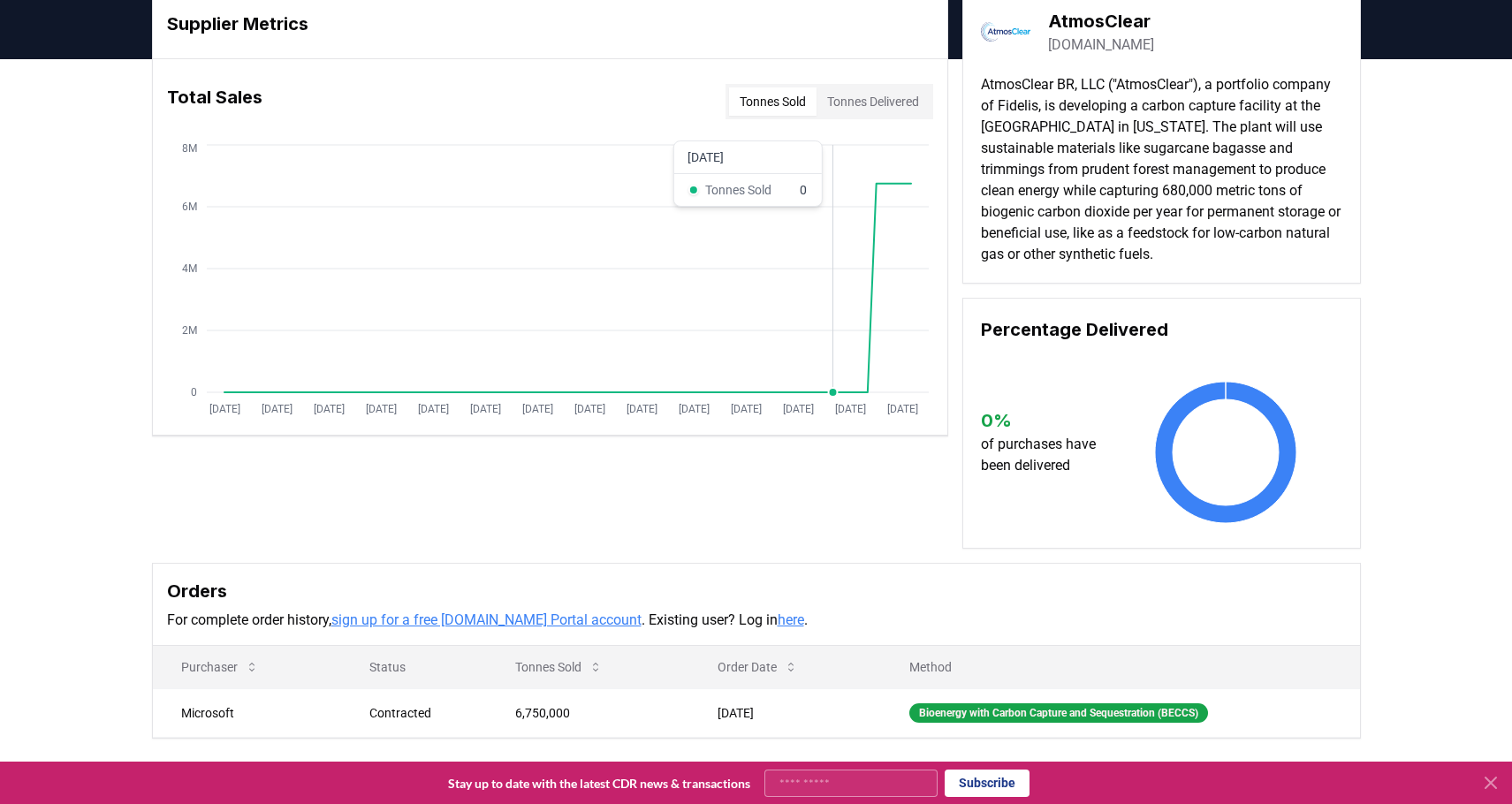
scroll to position [177, 0]
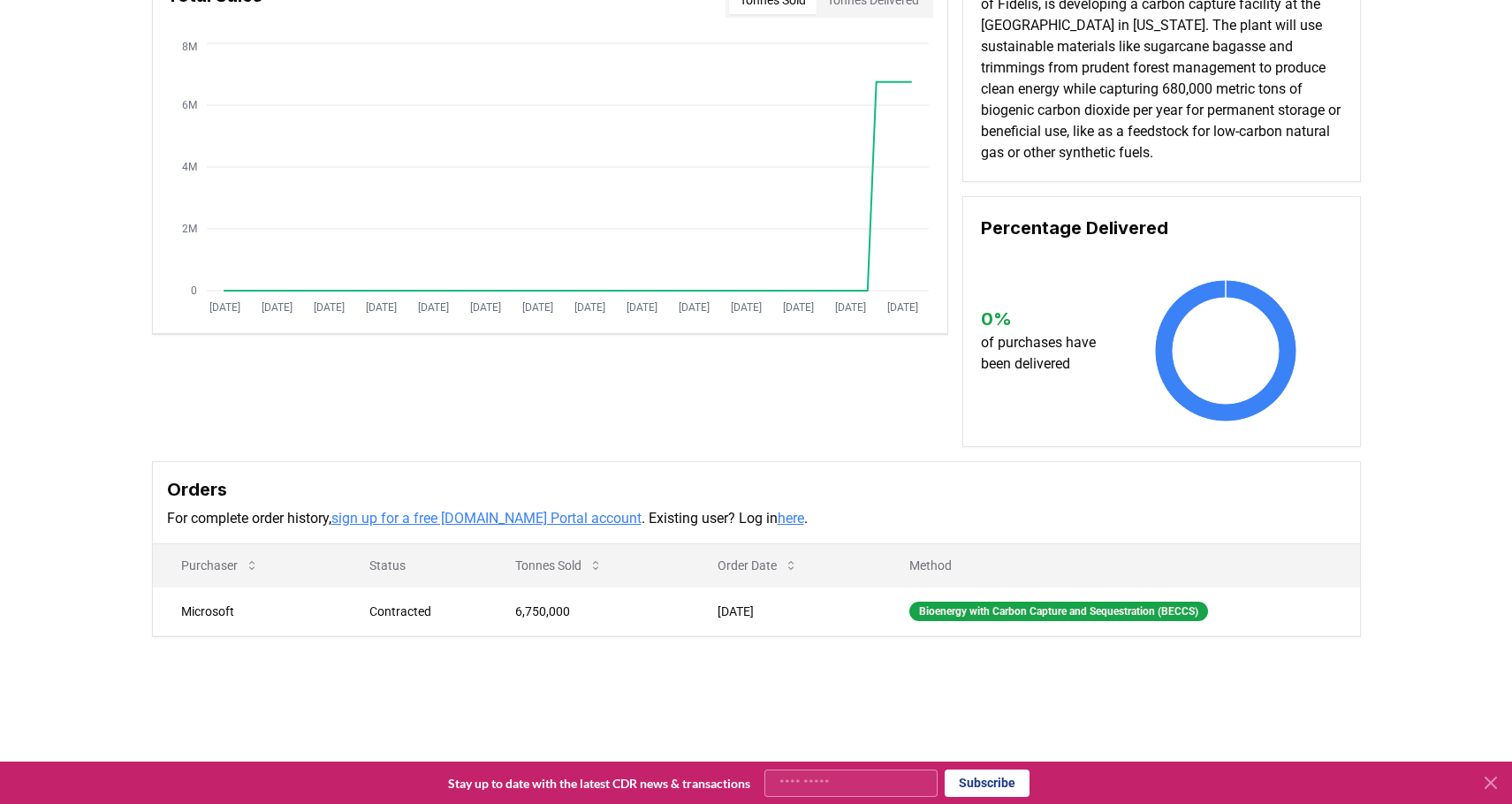
click at [738, 606] on td "[DATE]" at bounding box center [785, 611] width 192 height 49
click at [967, 613] on div "Bioenergy with Carbon Capture and Sequestration (BECCS)" at bounding box center [1059, 612] width 298 height 20
click at [173, 604] on td "Microsoft" at bounding box center [247, 611] width 188 height 49
click at [793, 613] on td "[DATE]" at bounding box center [785, 611] width 192 height 49
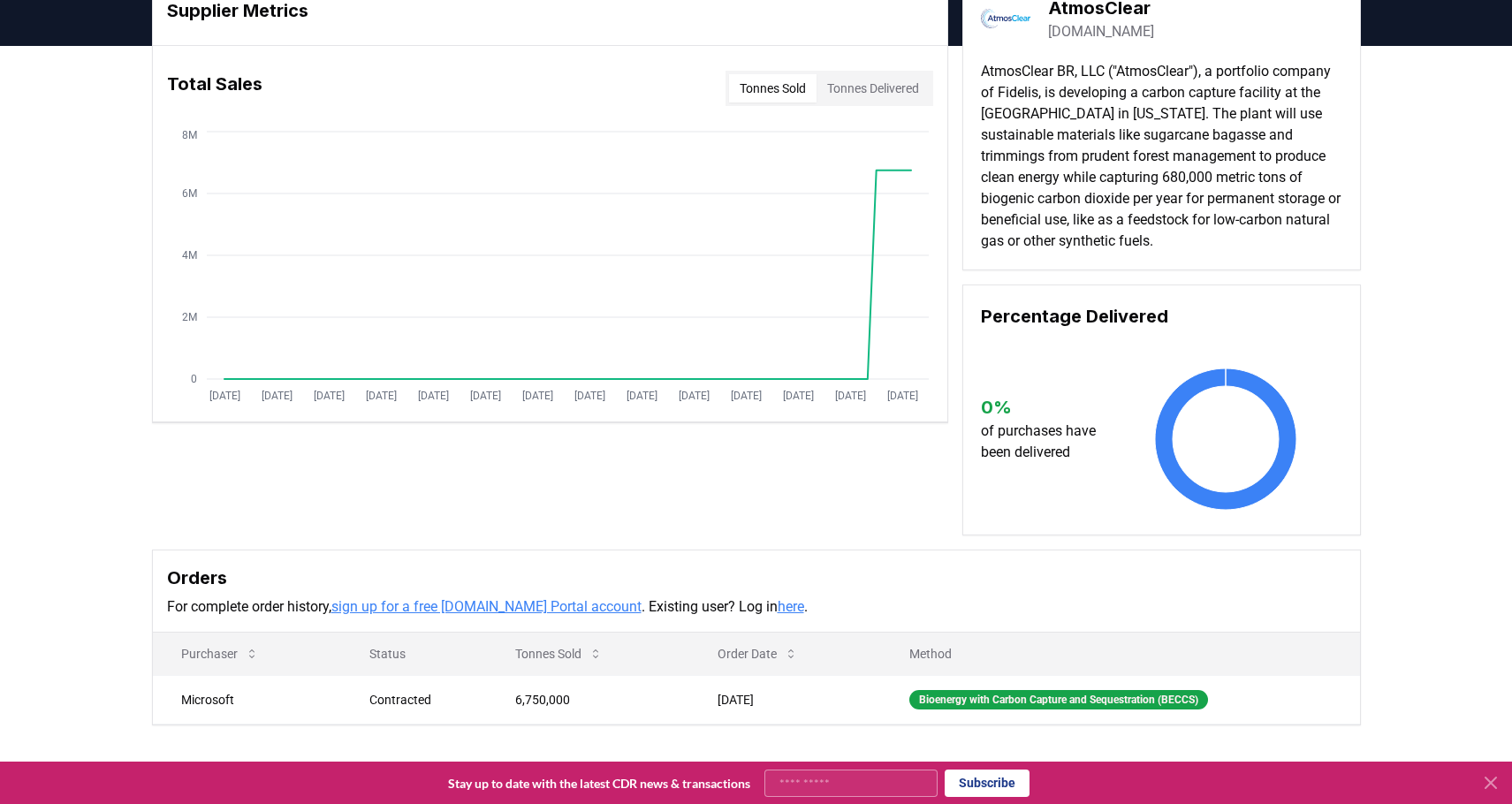
scroll to position [0, 0]
